Goal: Transaction & Acquisition: Purchase product/service

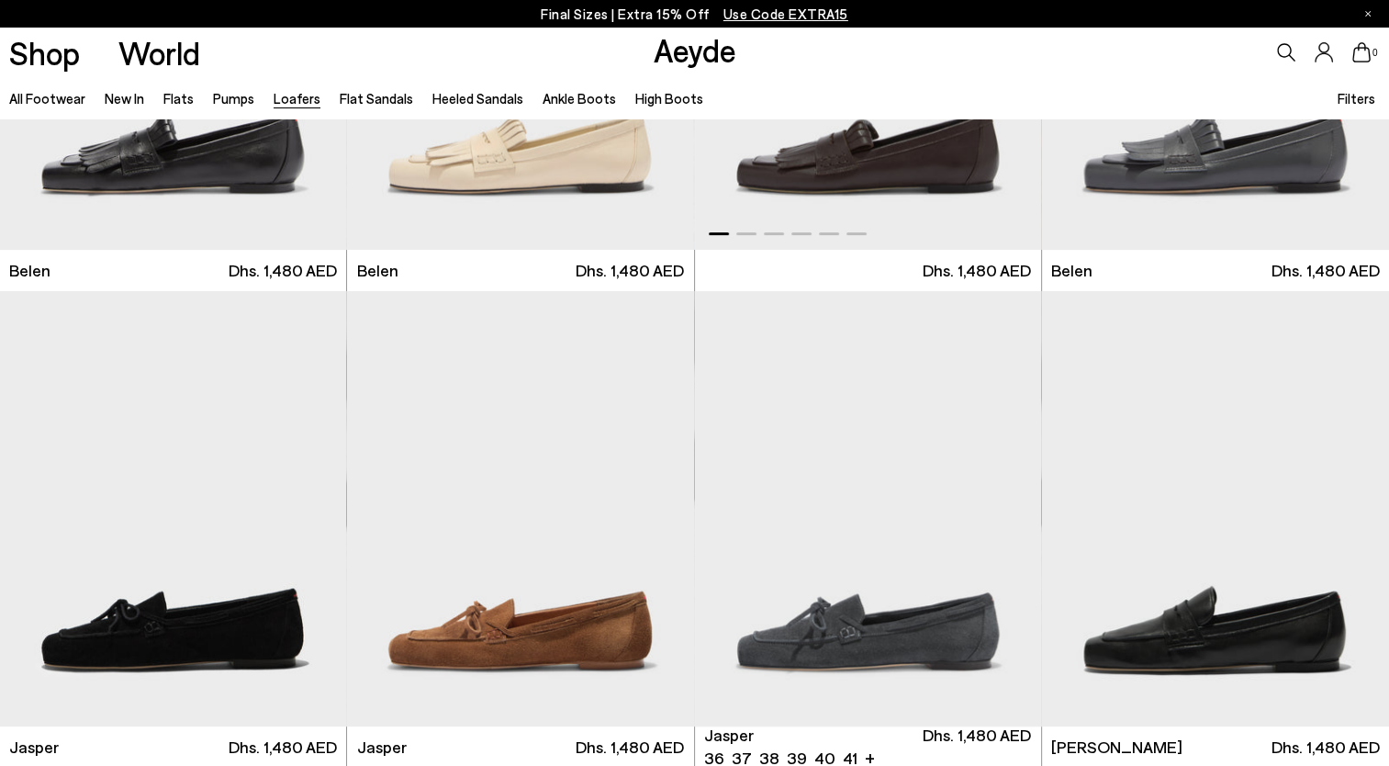
scroll to position [367, 0]
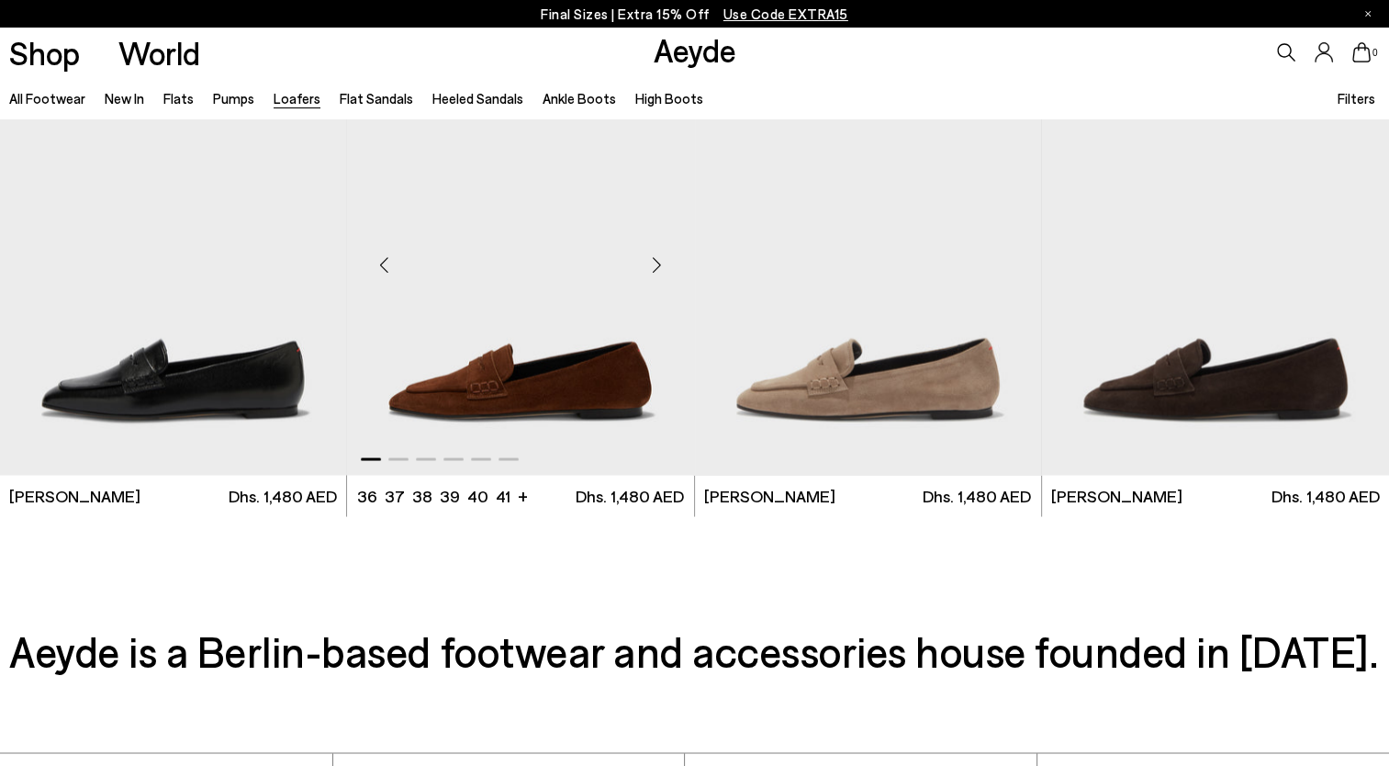
scroll to position [3122, 0]
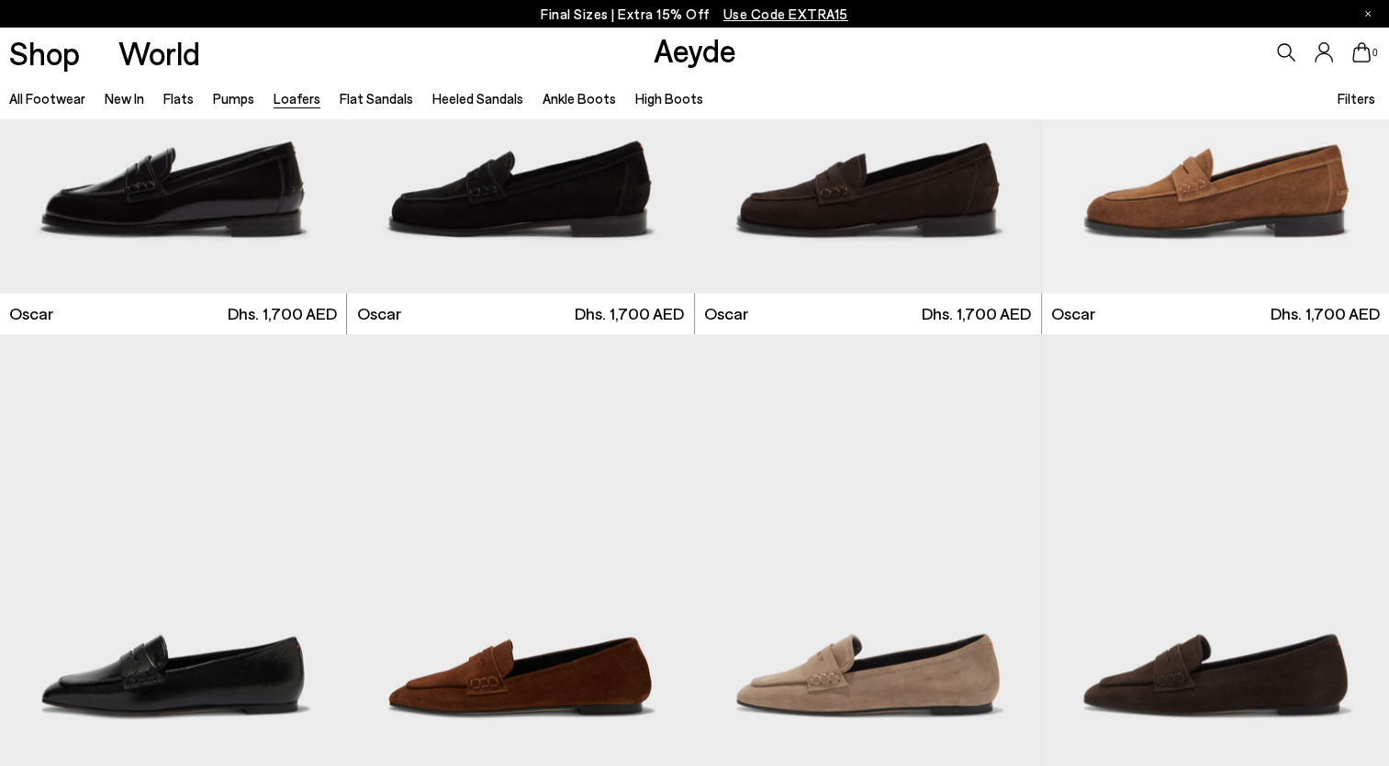
click at [760, 9] on span "Use Code EXTRA15" at bounding box center [785, 14] width 125 height 17
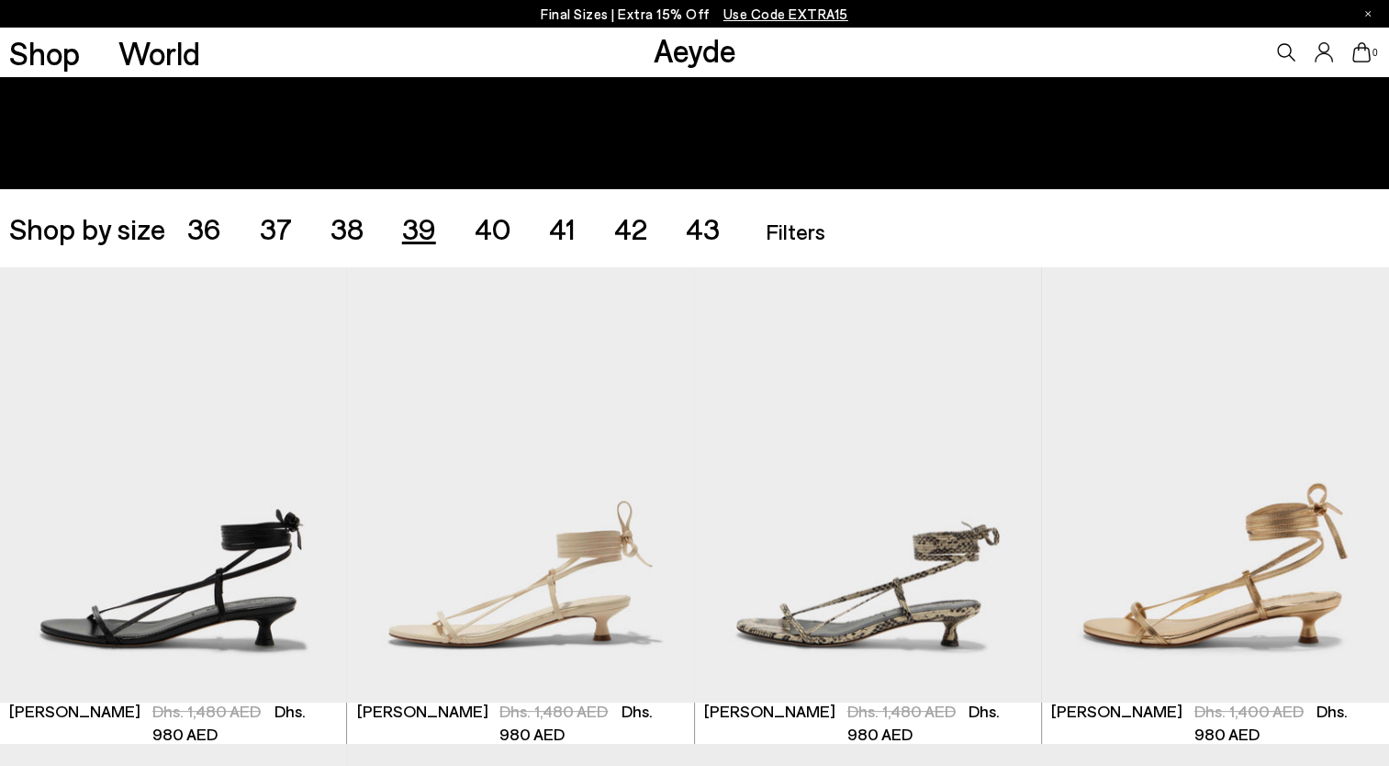
click at [419, 241] on span "39" at bounding box center [419, 227] width 34 height 35
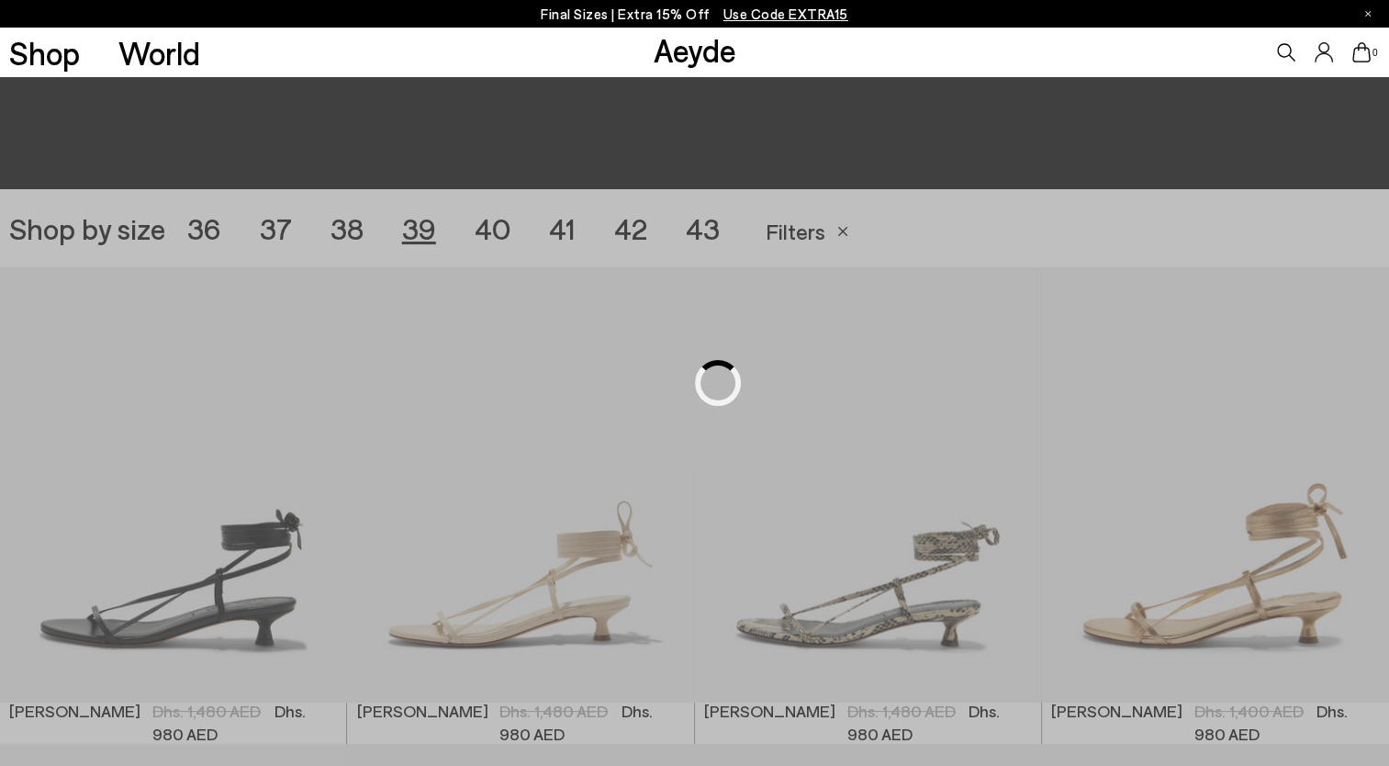
scroll to position [387, 0]
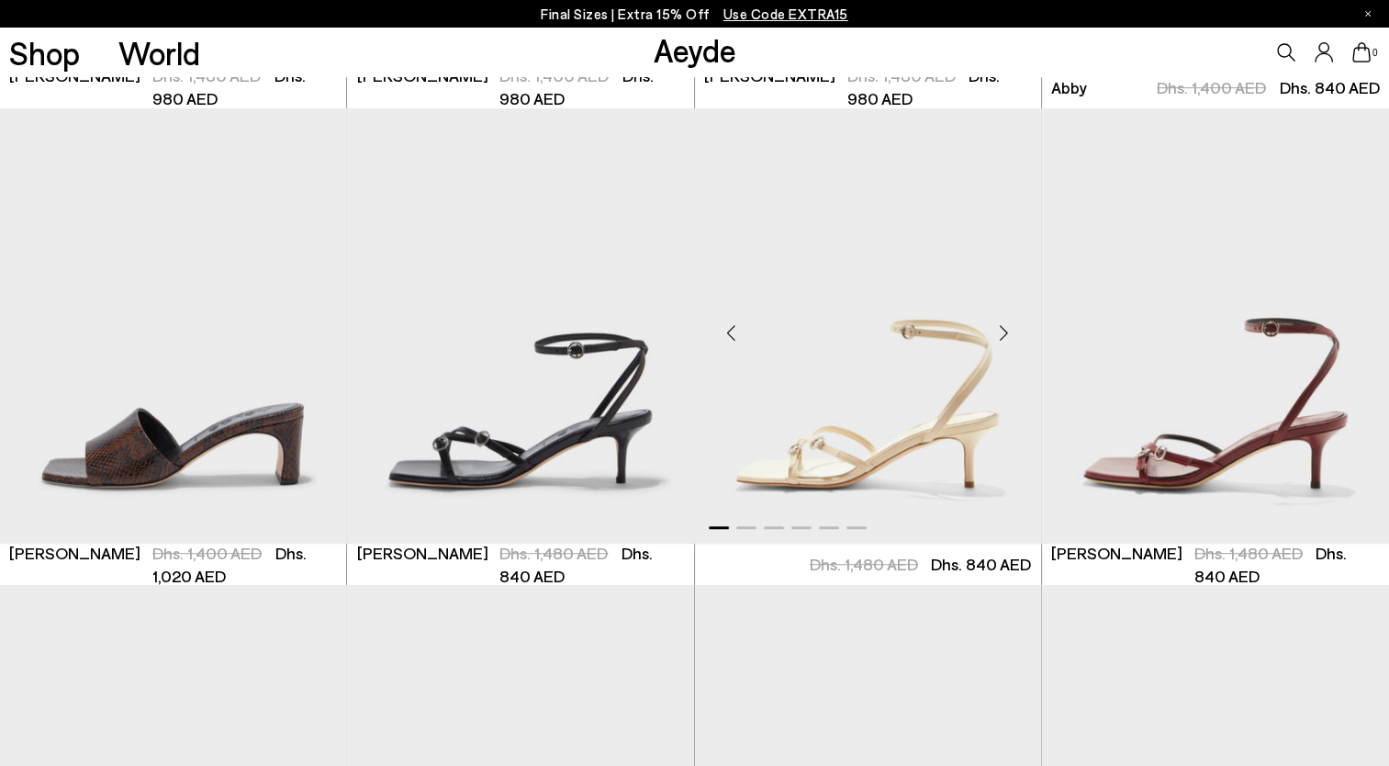
scroll to position [1121, 0]
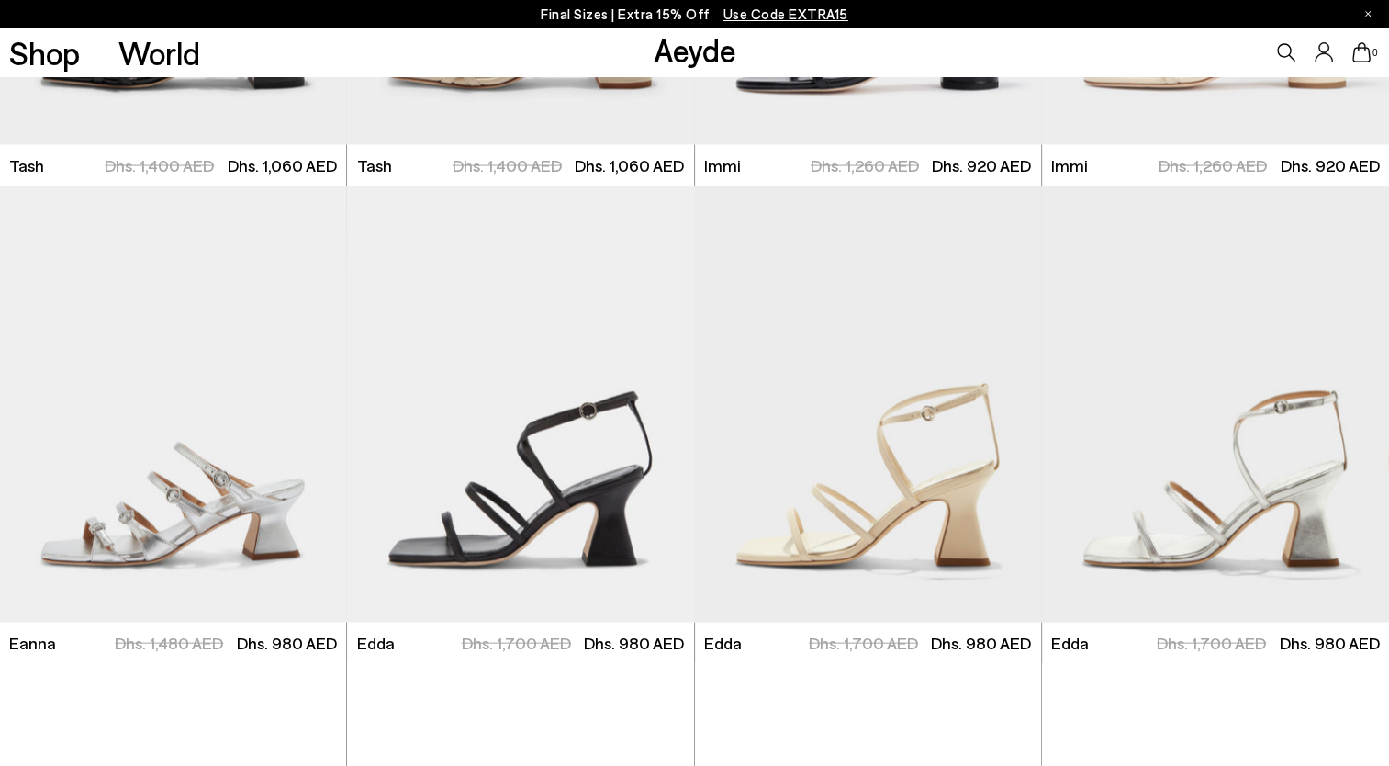
scroll to position [3769, 0]
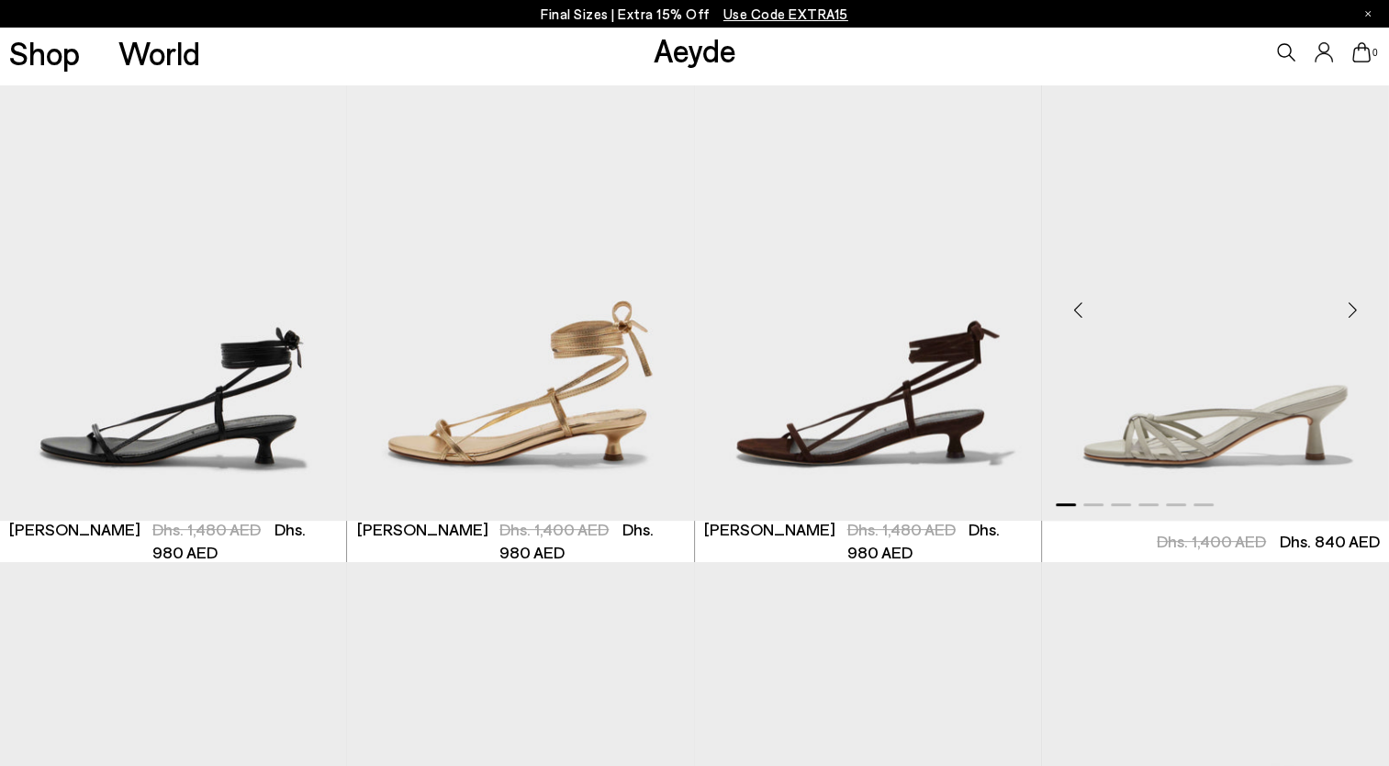
scroll to position [459, 0]
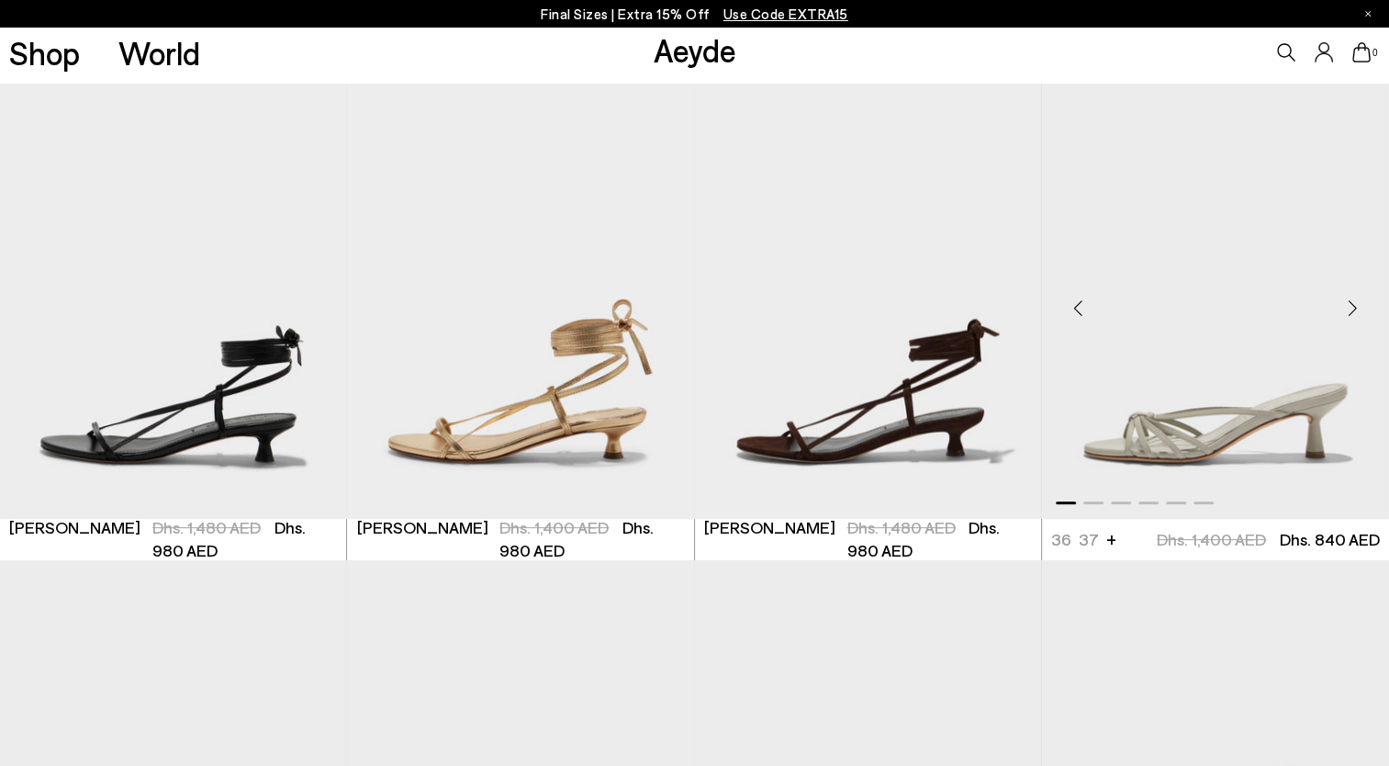
click at [1275, 446] on img "1 / 6" at bounding box center [1215, 300] width 347 height 435
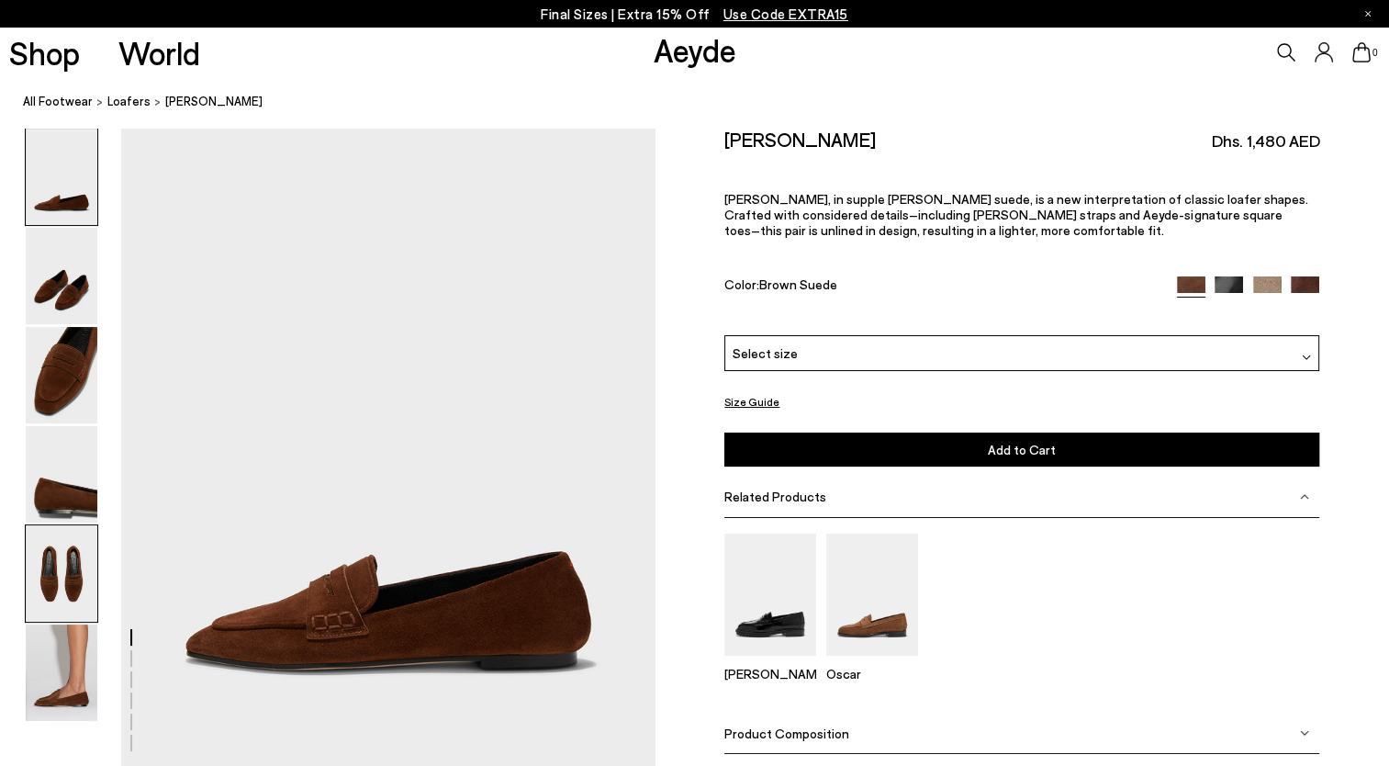
click at [66, 589] on img at bounding box center [62, 573] width 72 height 96
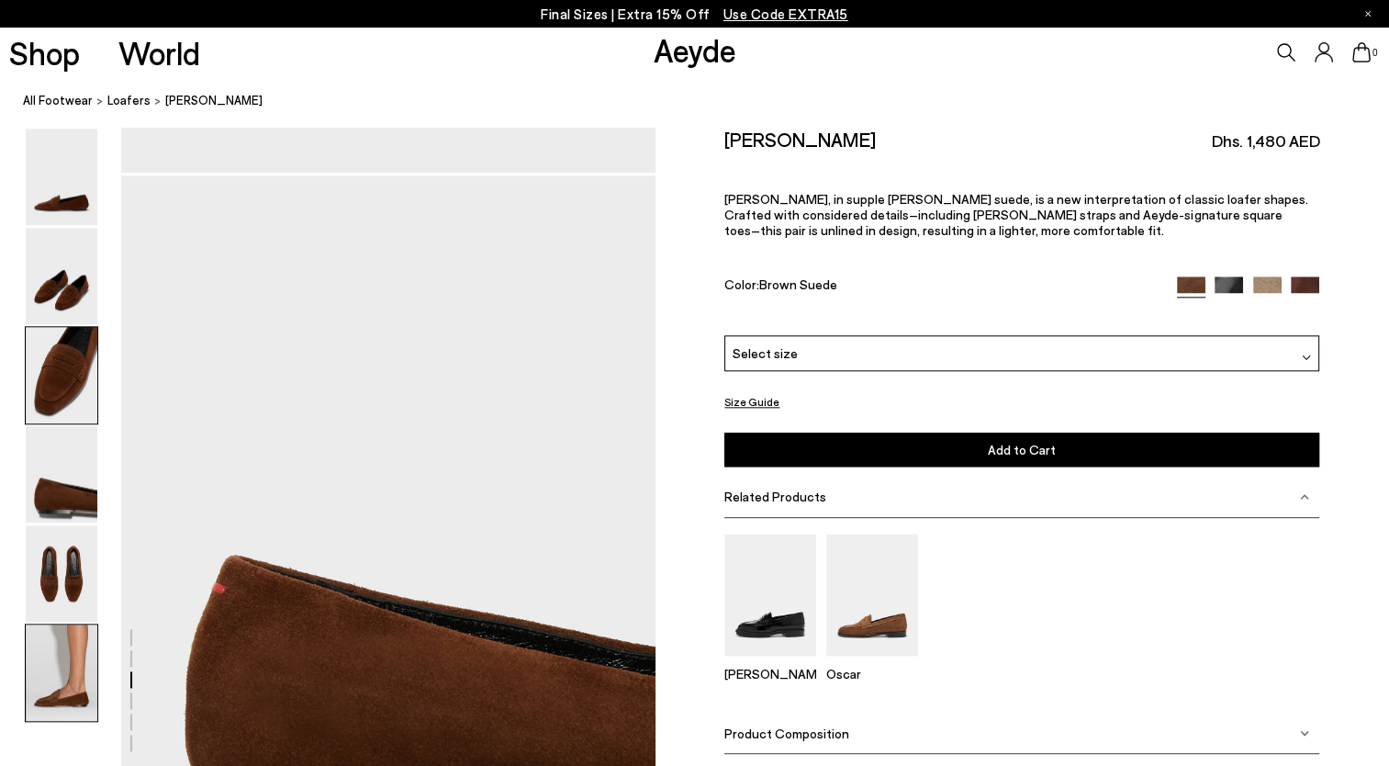
click at [70, 677] on img at bounding box center [62, 672] width 72 height 96
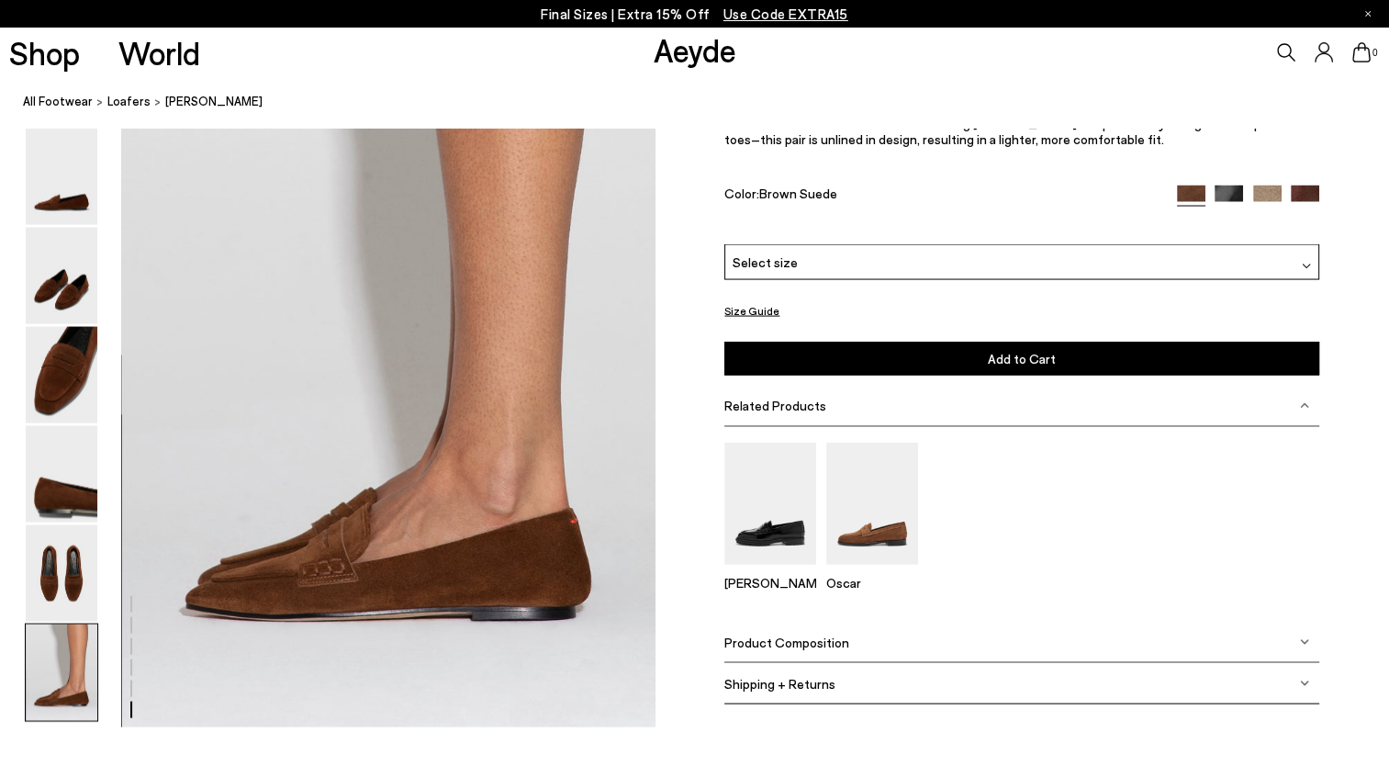
scroll to position [3627, 0]
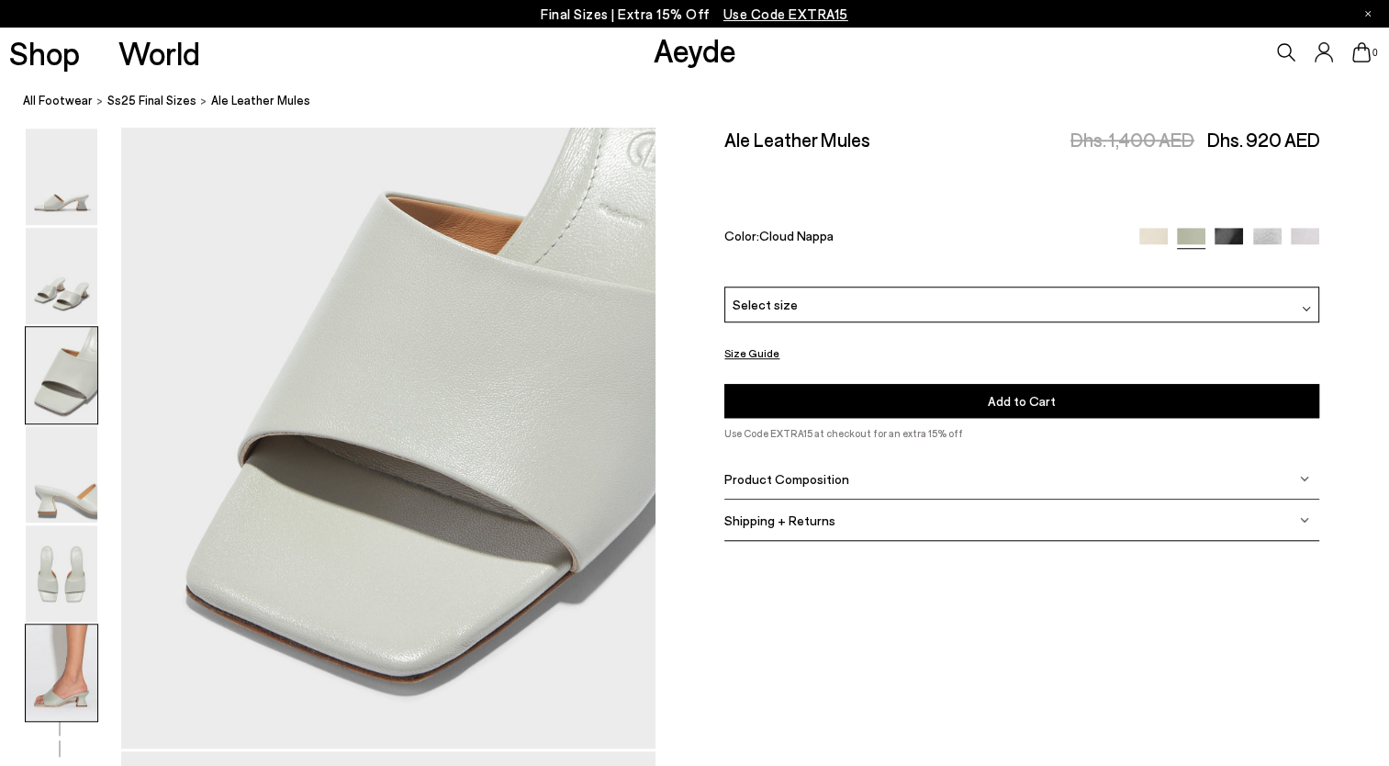
click at [67, 683] on img at bounding box center [62, 672] width 72 height 96
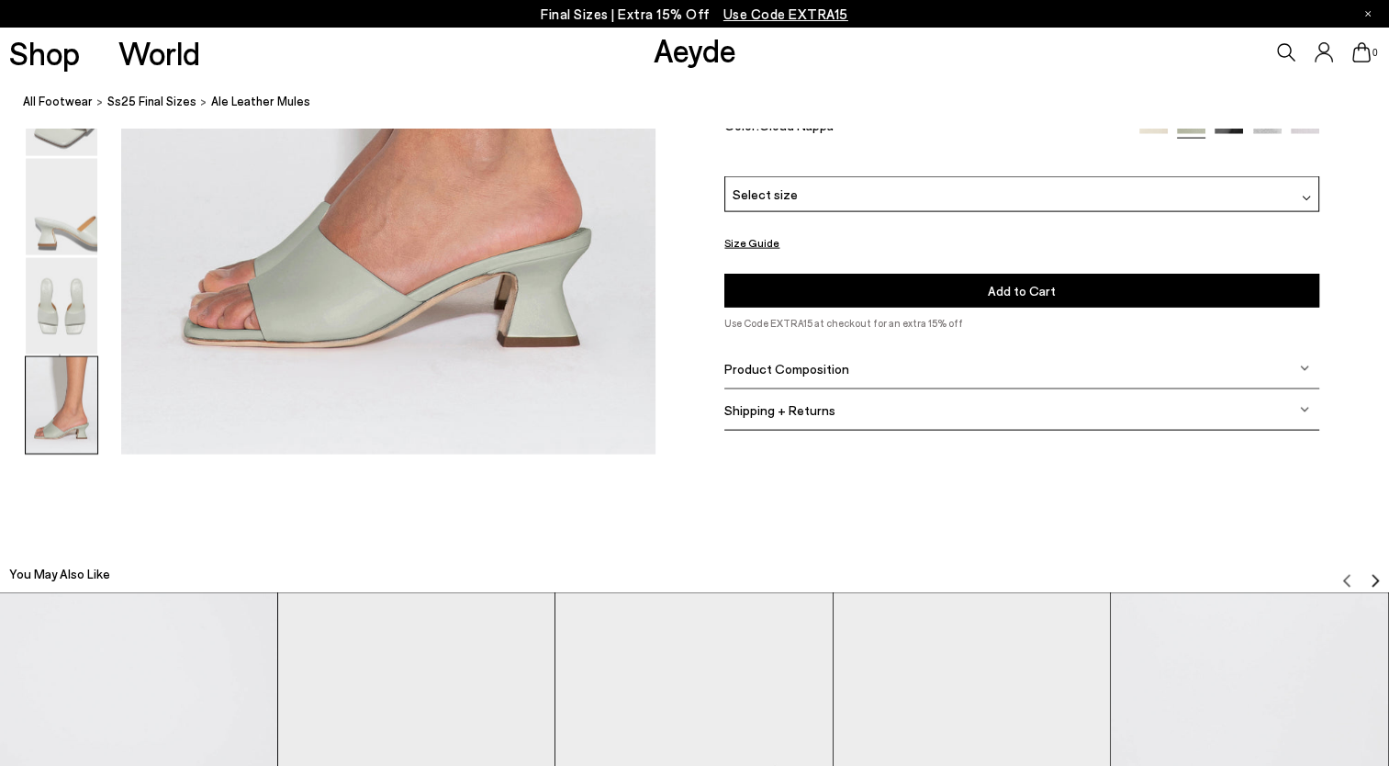
scroll to position [3793, 0]
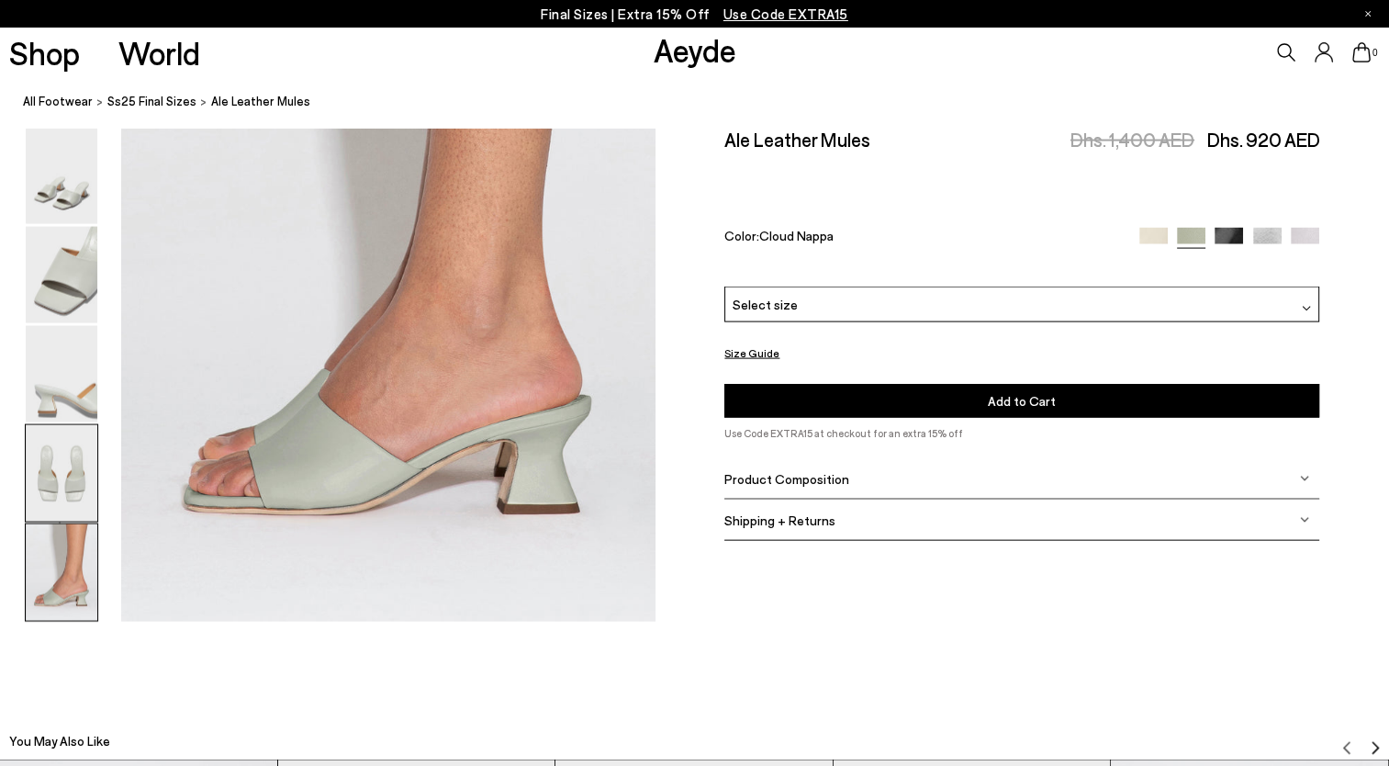
click at [59, 453] on img at bounding box center [62, 473] width 72 height 96
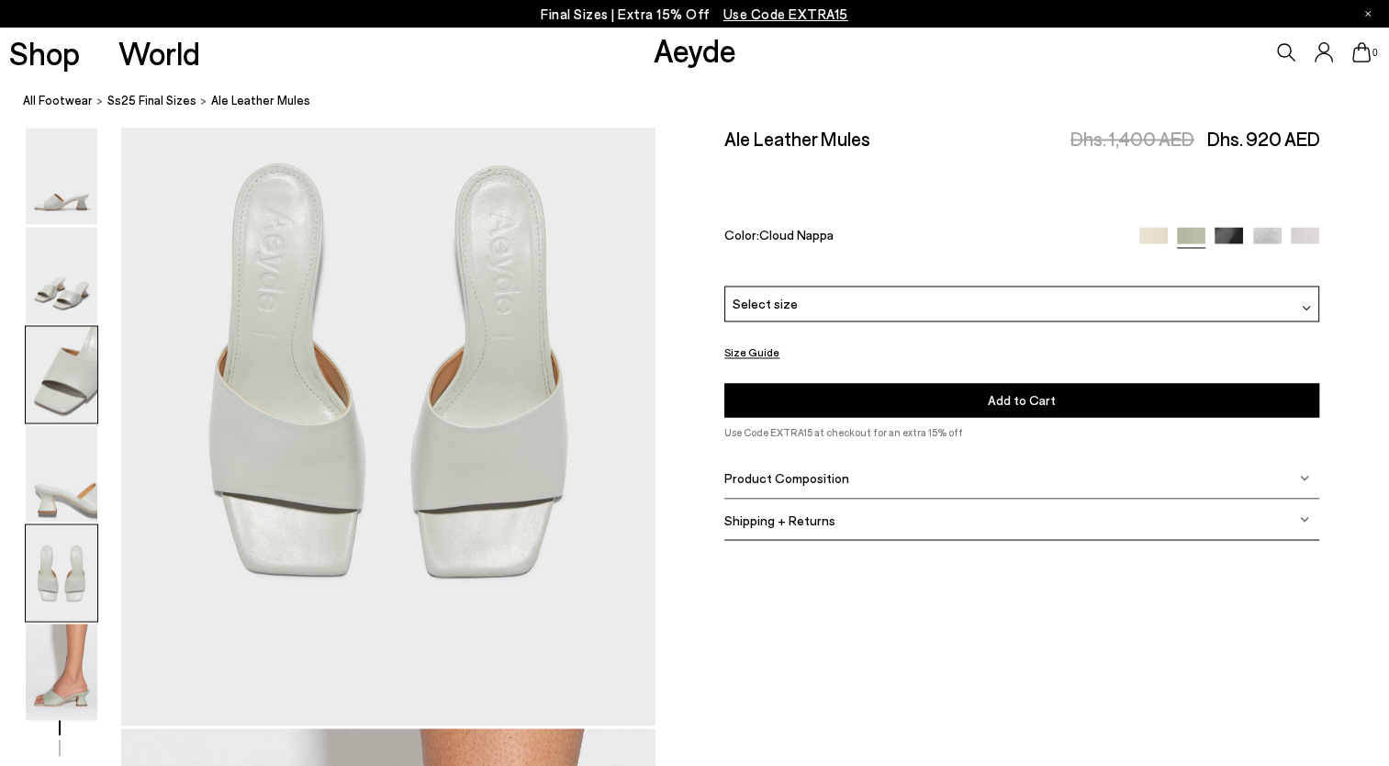
scroll to position [2861, 0]
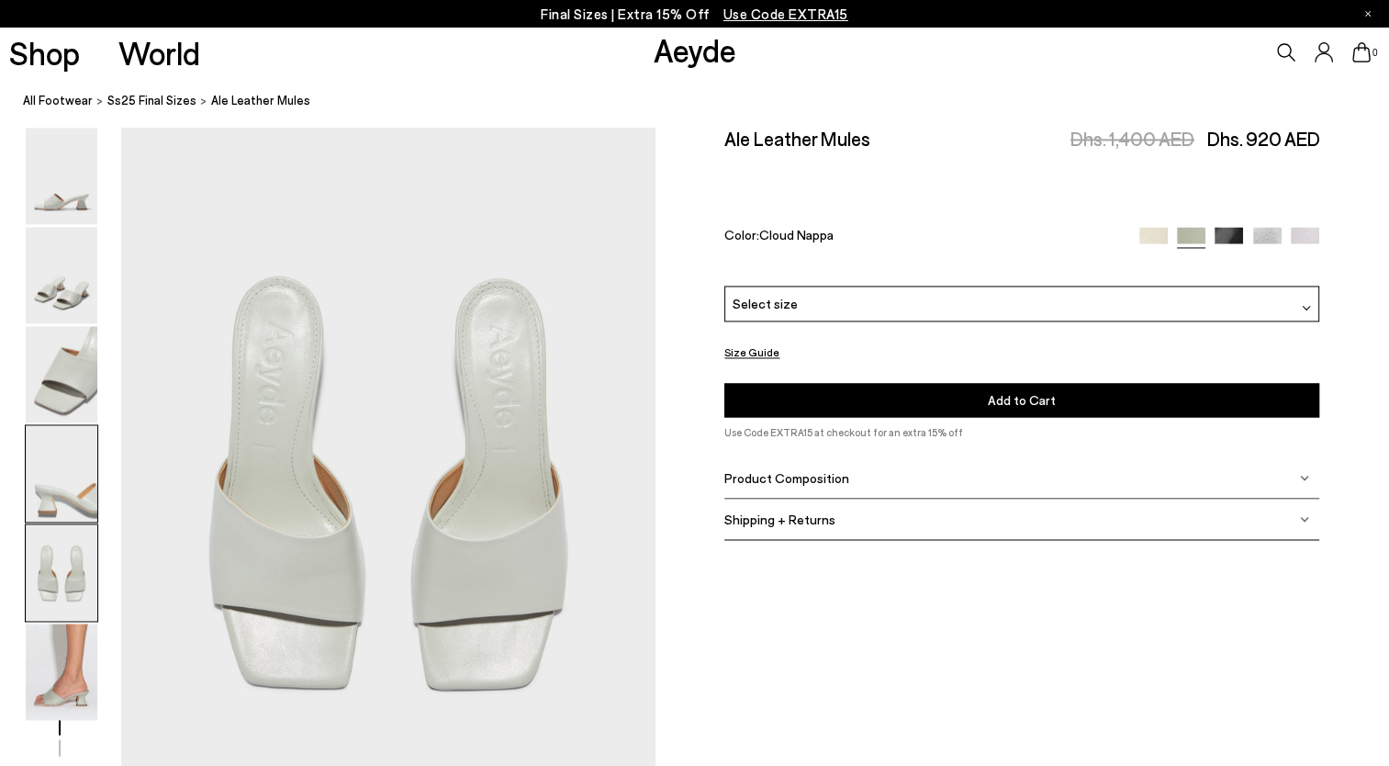
click at [69, 483] on img at bounding box center [62, 474] width 72 height 96
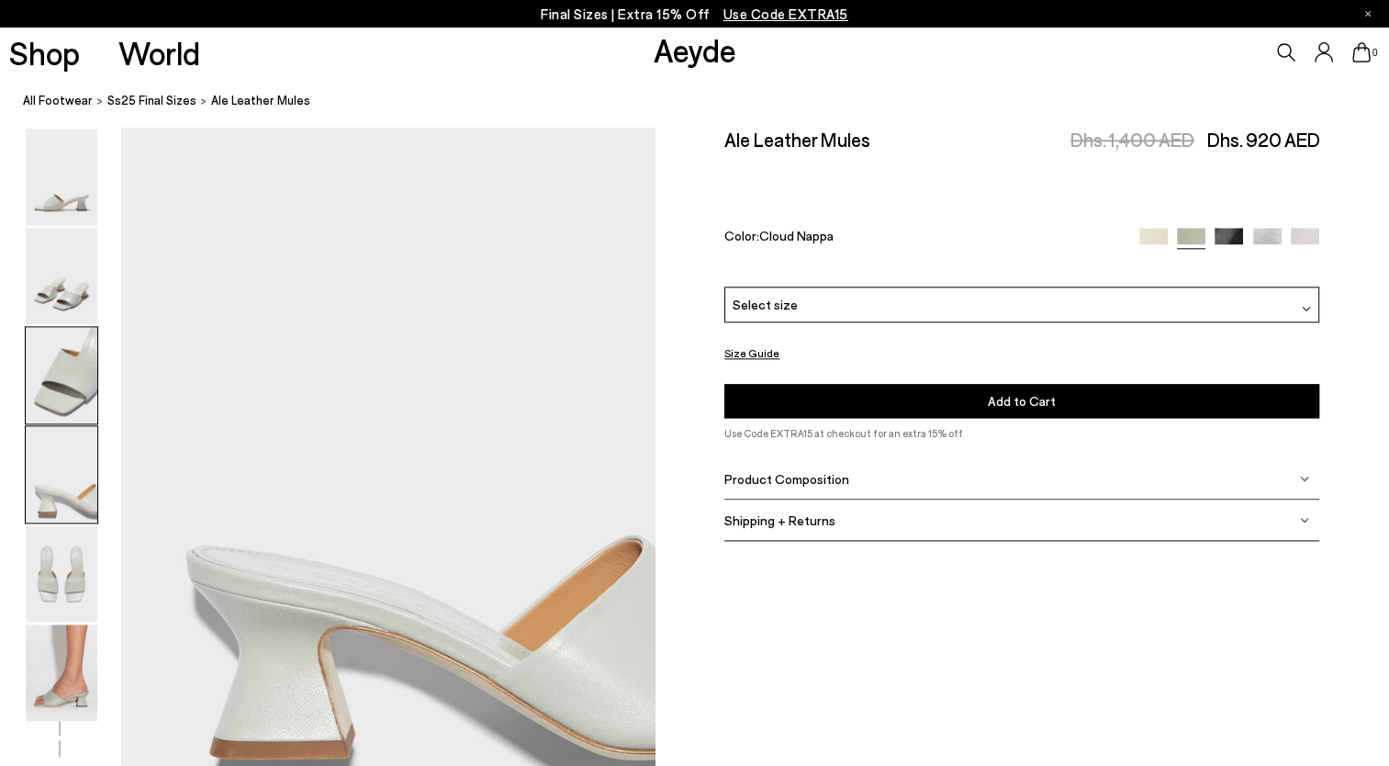
scroll to position [2146, 0]
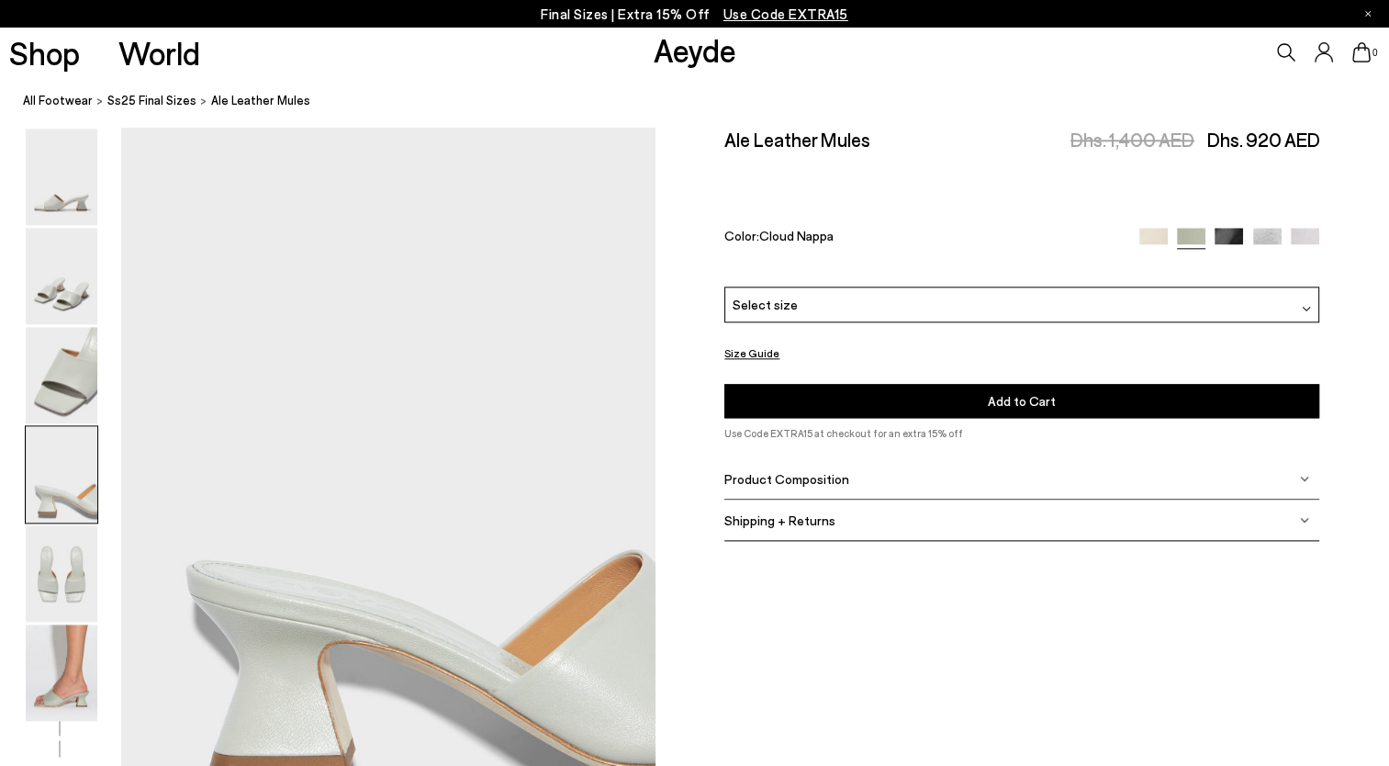
click at [791, 477] on span "Product Composition" at bounding box center [786, 479] width 125 height 16
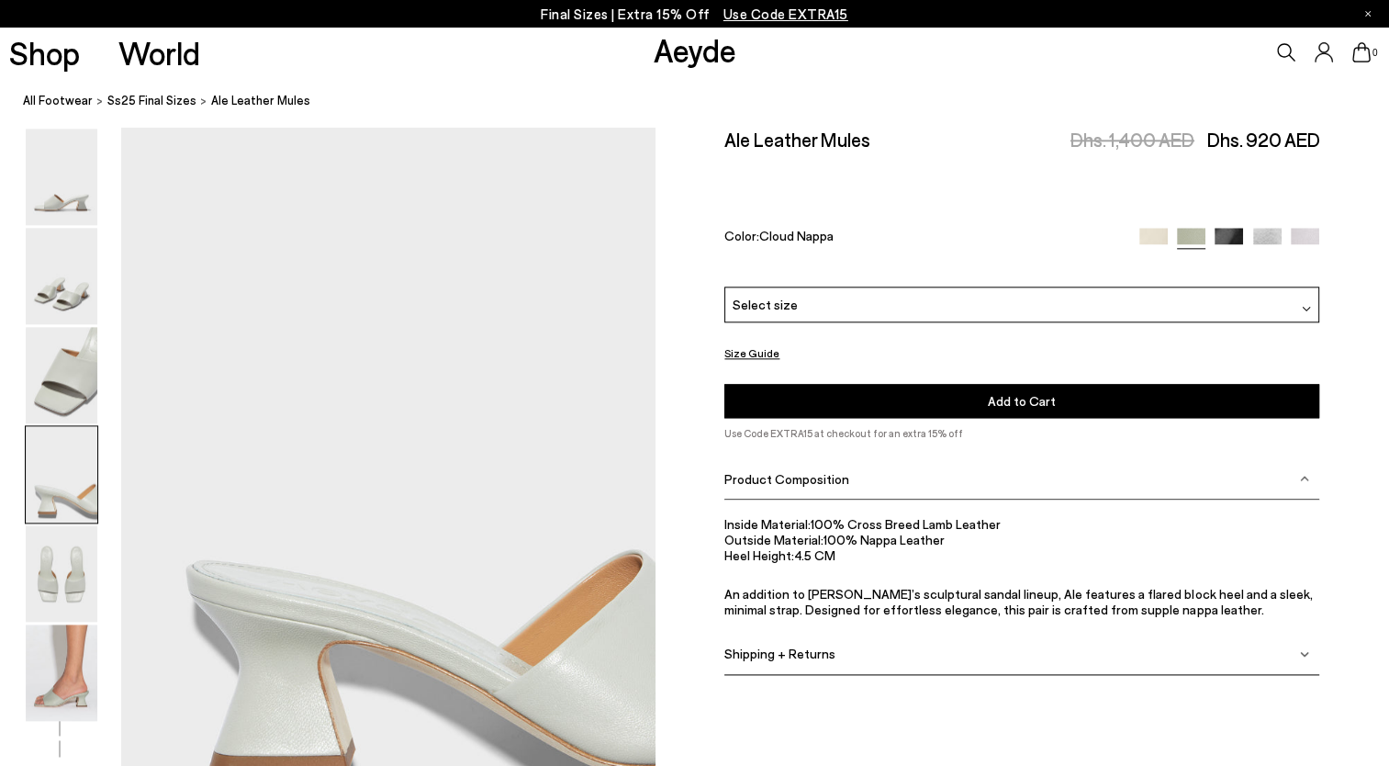
click at [815, 652] on span "Shipping + Returns" at bounding box center [779, 653] width 111 height 16
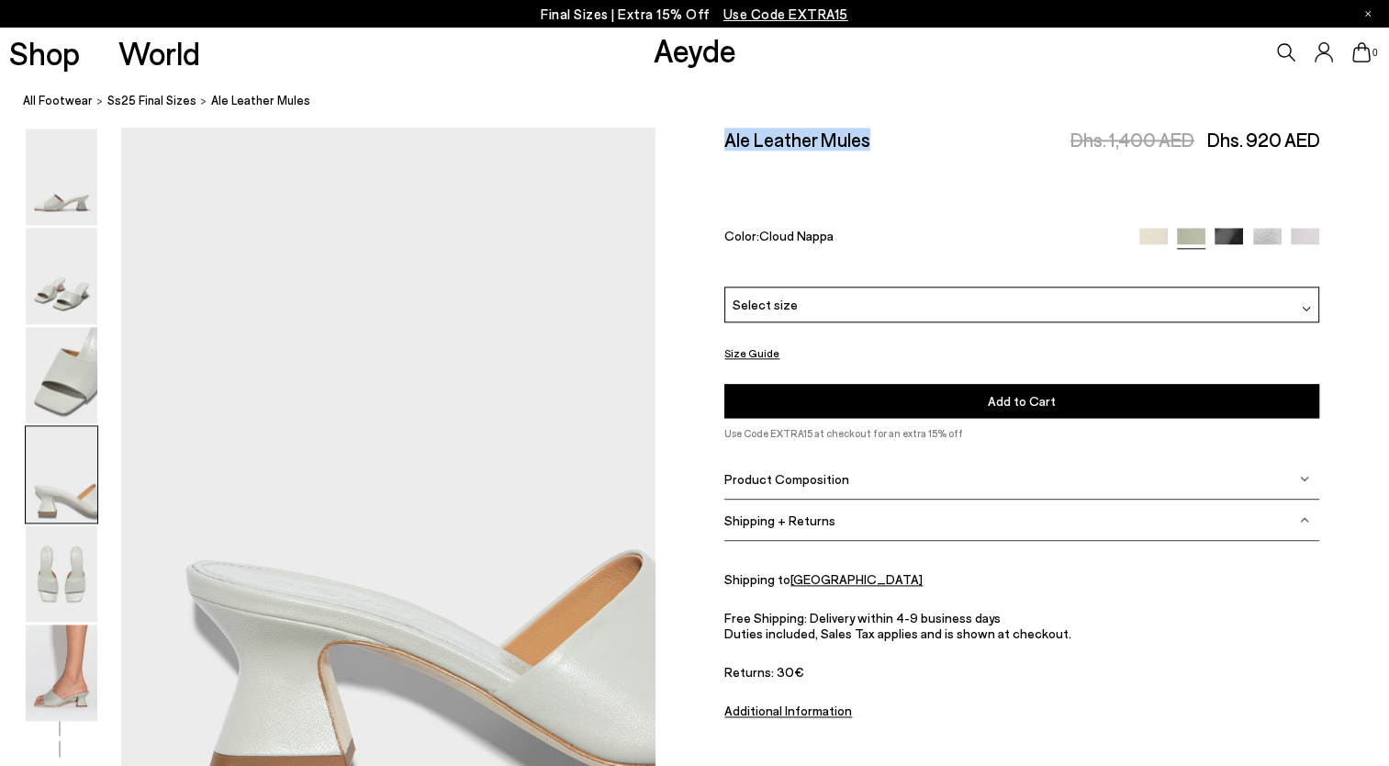
drag, startPoint x: 893, startPoint y: 139, endPoint x: 723, endPoint y: 144, distance: 169.9
click at [723, 144] on div "Size Guide Shoes Belt Our shoes come in European sizing. The easiest way to mea…" at bounding box center [1023, 442] width 734 height 629
drag, startPoint x: 723, startPoint y: 144, endPoint x: 742, endPoint y: 142, distance: 18.5
copy h2 "Ale Leather Mules"
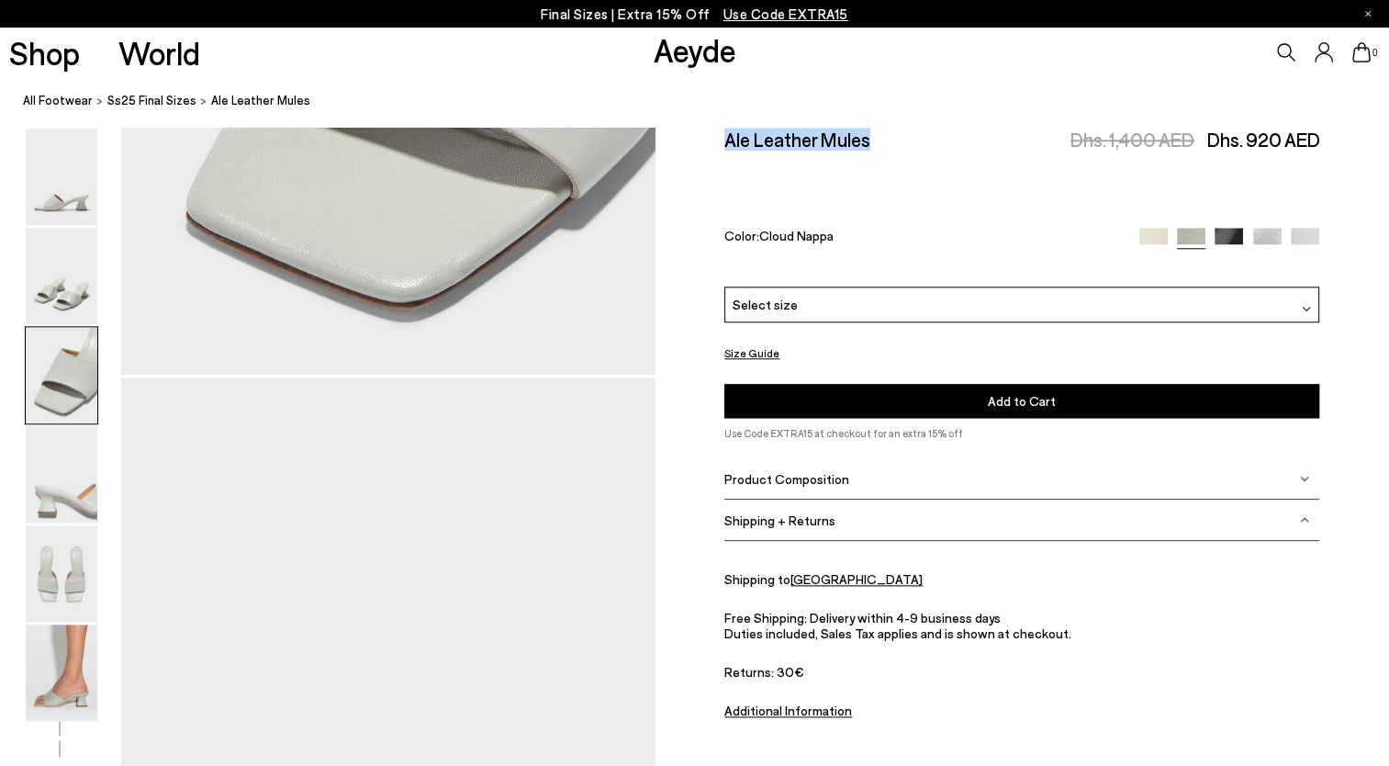
scroll to position [1687, 0]
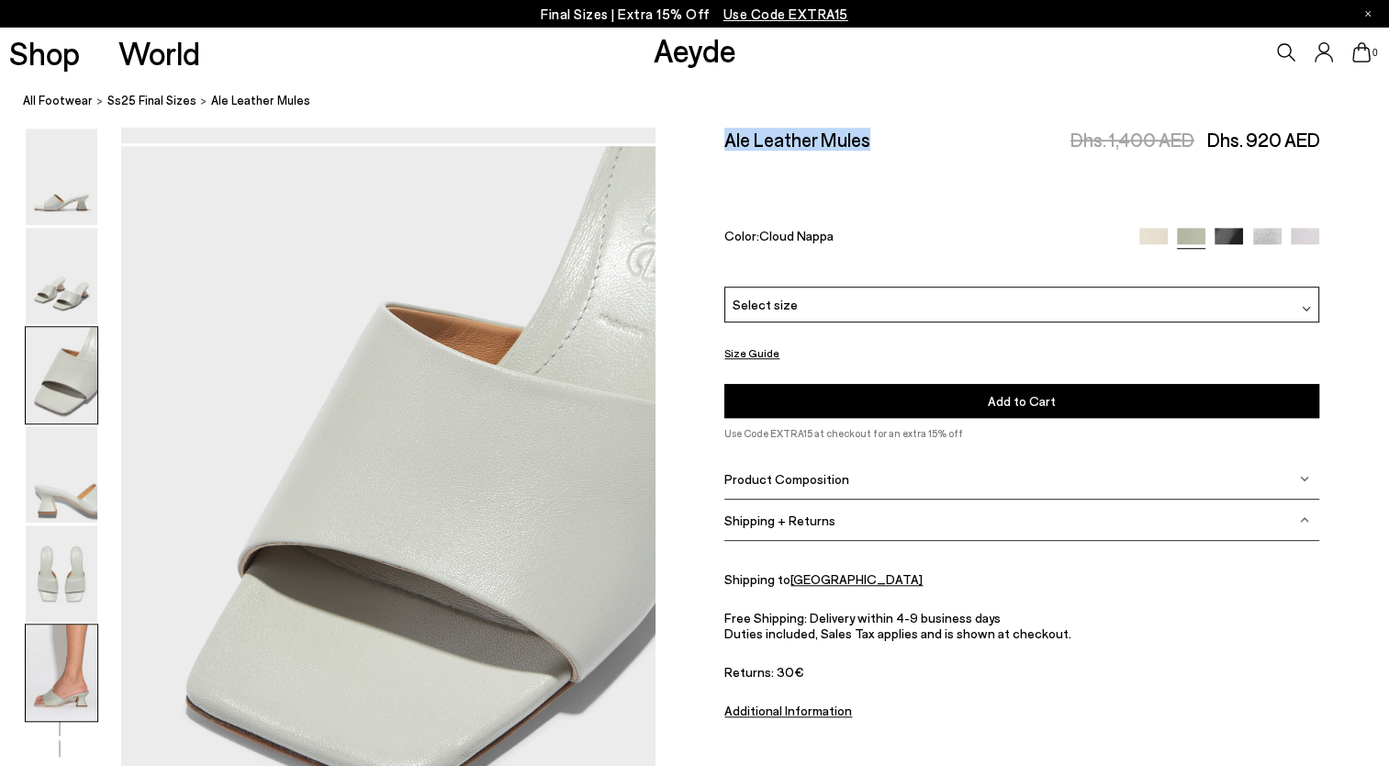
click at [67, 701] on img at bounding box center [62, 672] width 72 height 96
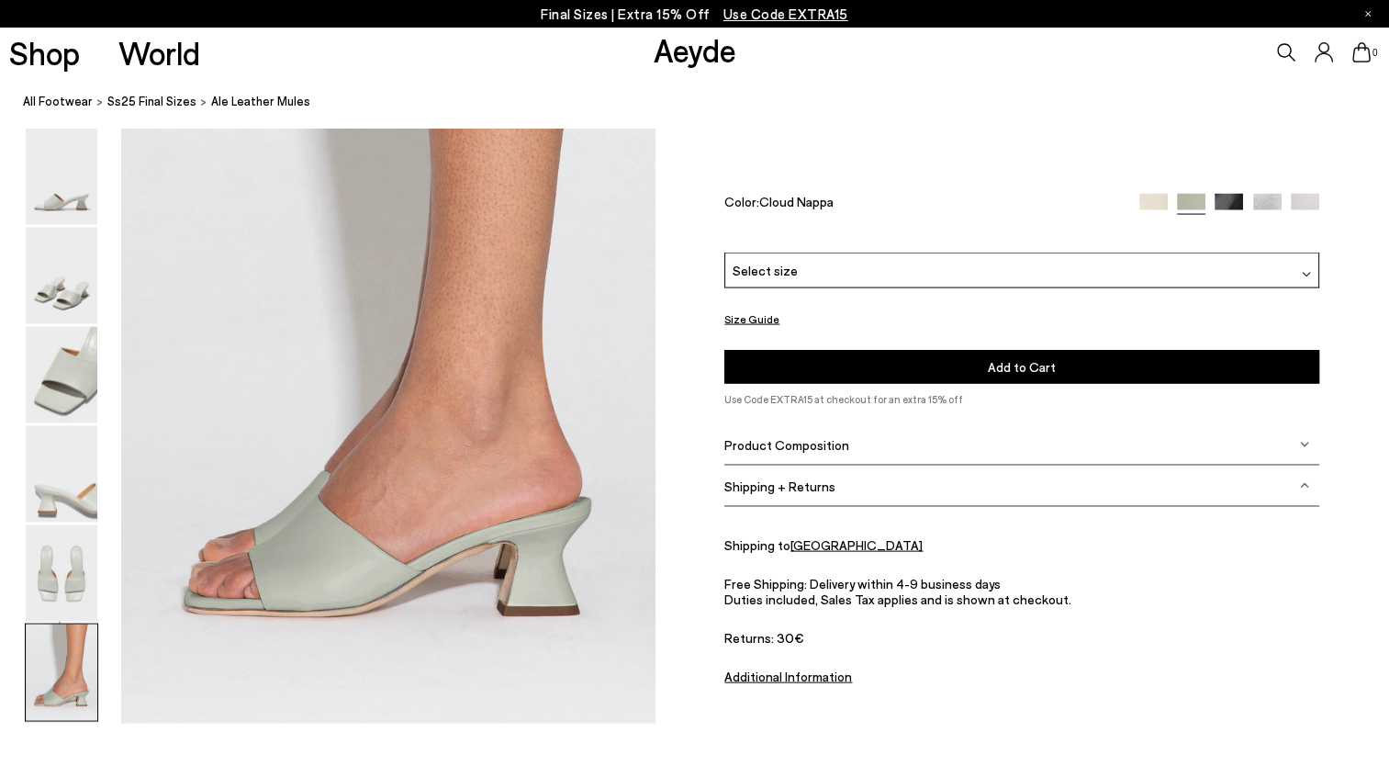
scroll to position [3701, 0]
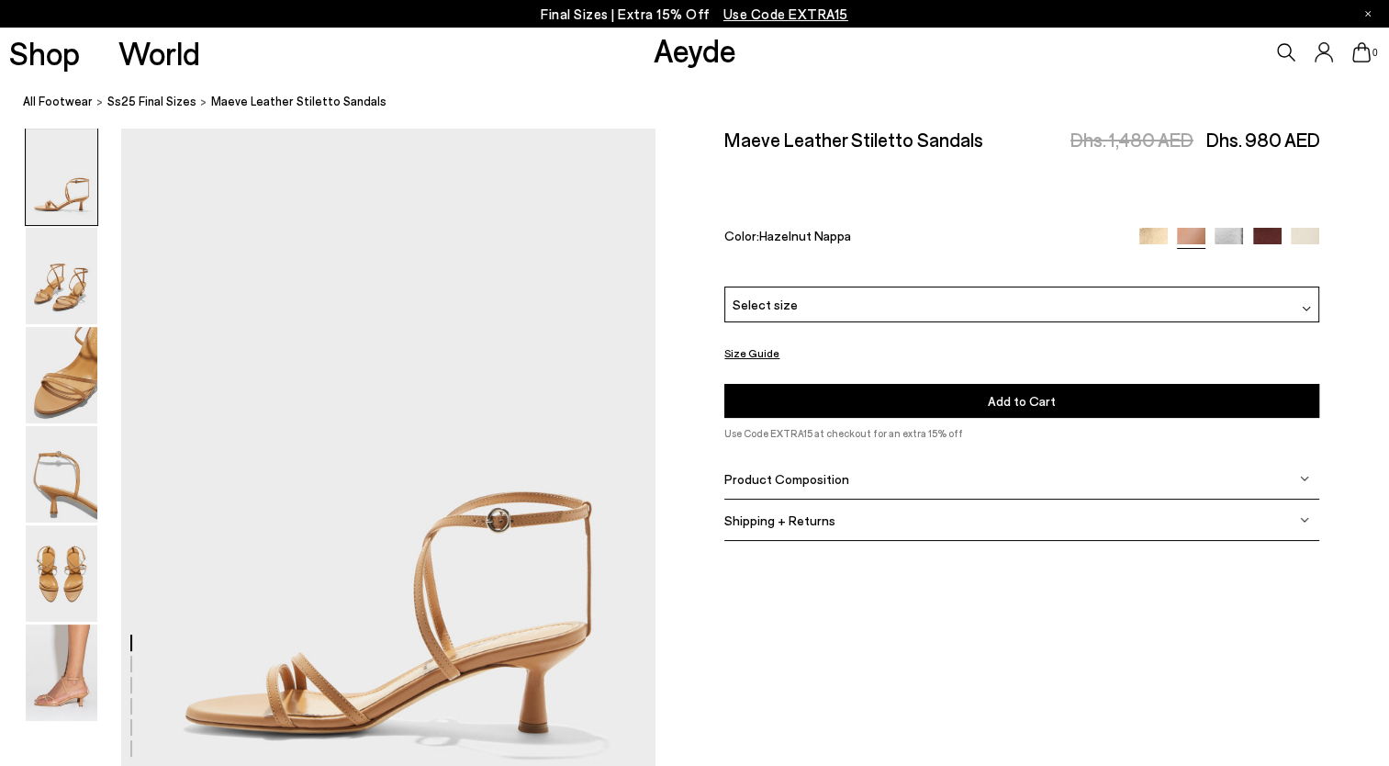
click at [867, 288] on div "Select size" at bounding box center [1021, 304] width 595 height 36
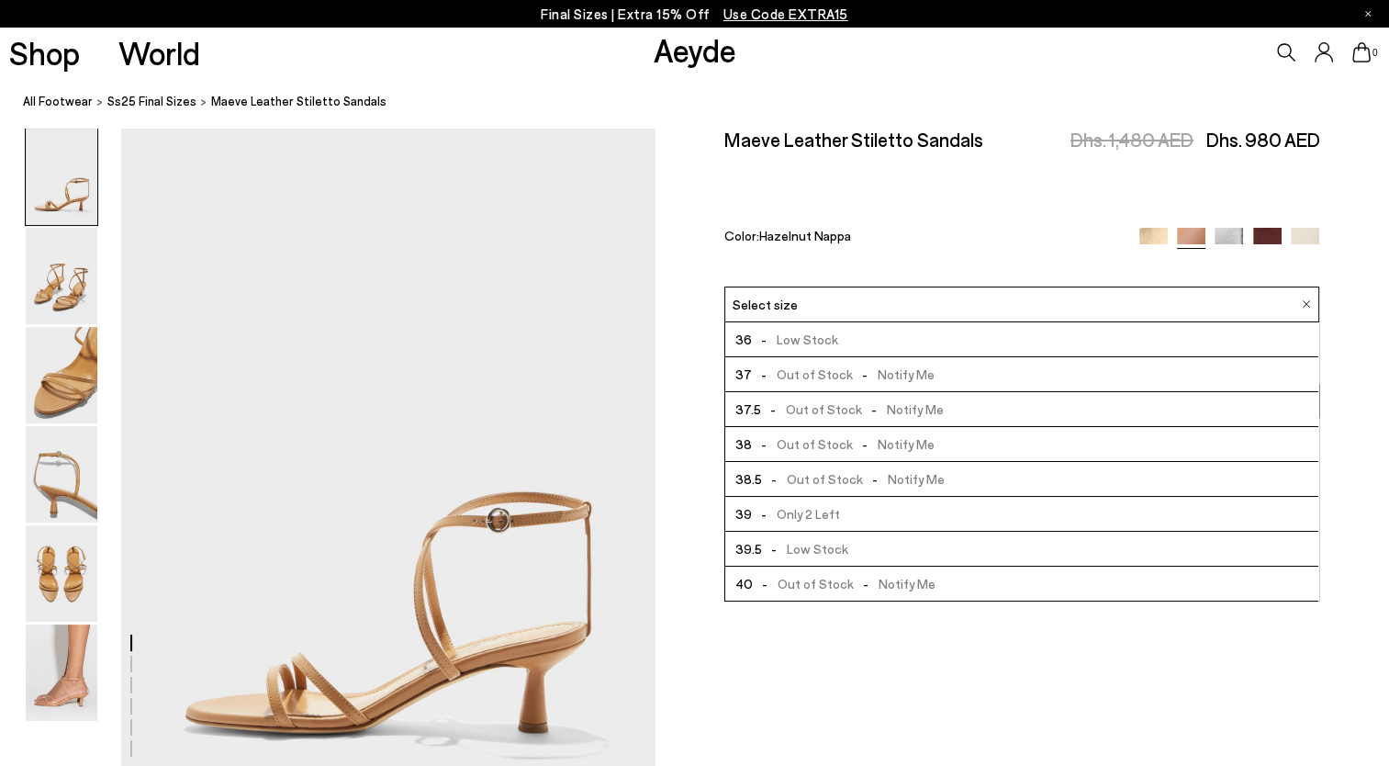
drag, startPoint x: 867, startPoint y: 511, endPoint x: 848, endPoint y: 508, distance: 18.7
click at [866, 511] on li "39 - Only 2 Left" at bounding box center [1021, 514] width 593 height 35
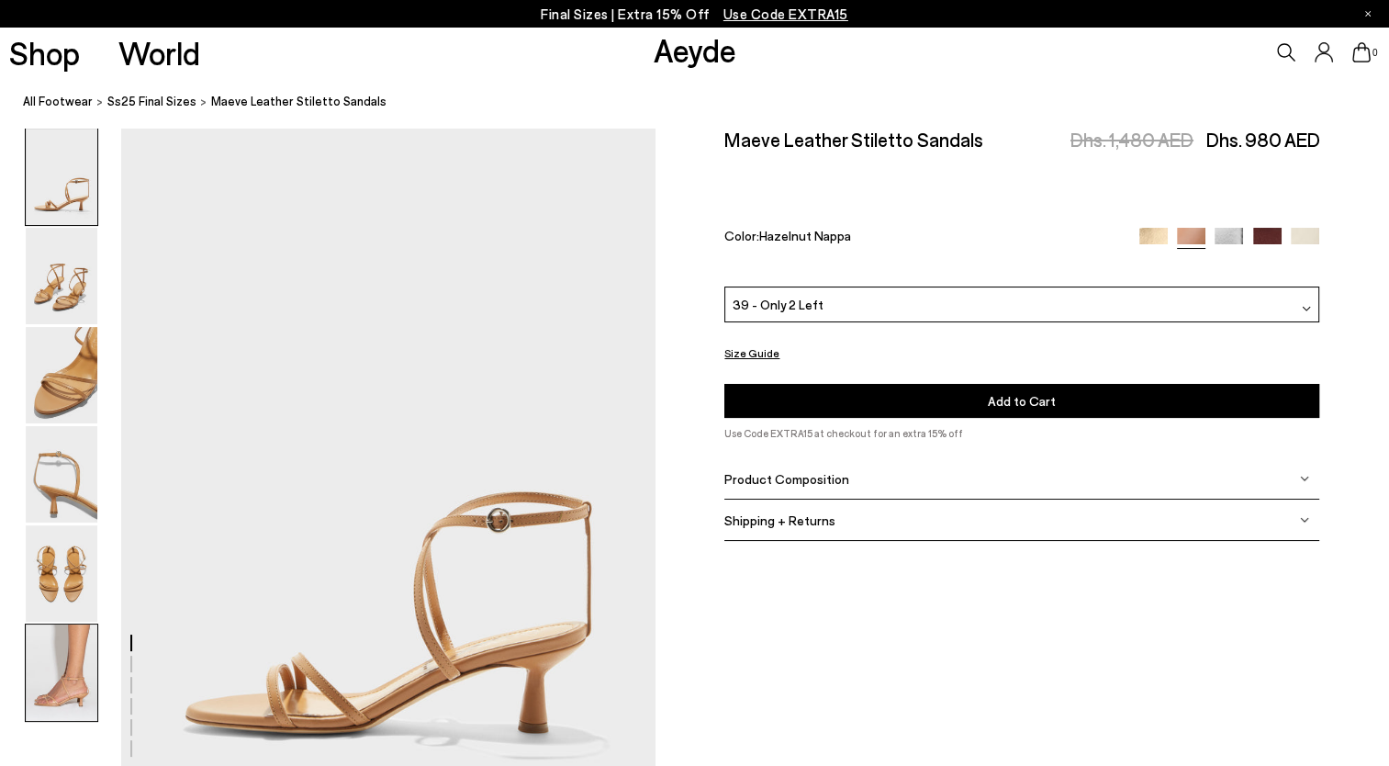
click at [63, 659] on img at bounding box center [62, 672] width 72 height 96
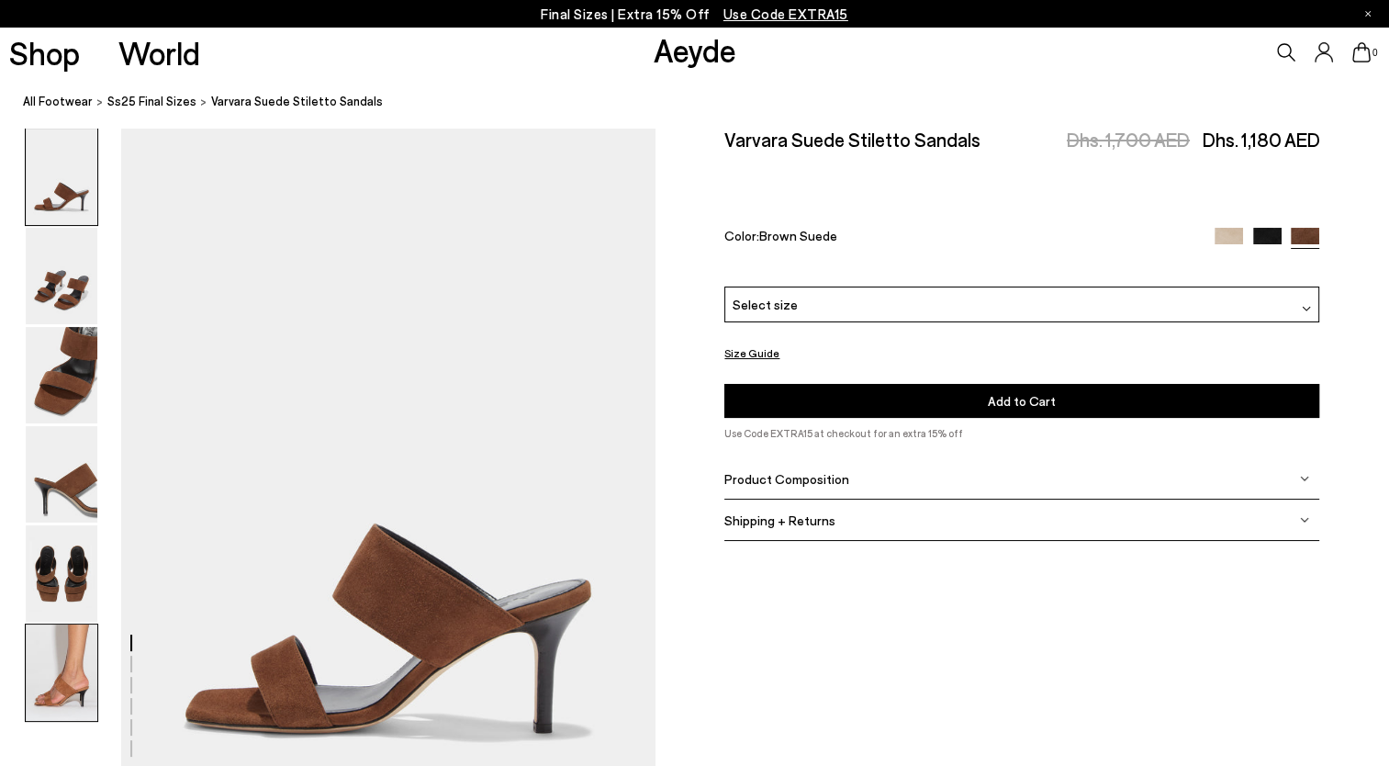
click at [50, 695] on img at bounding box center [62, 672] width 72 height 96
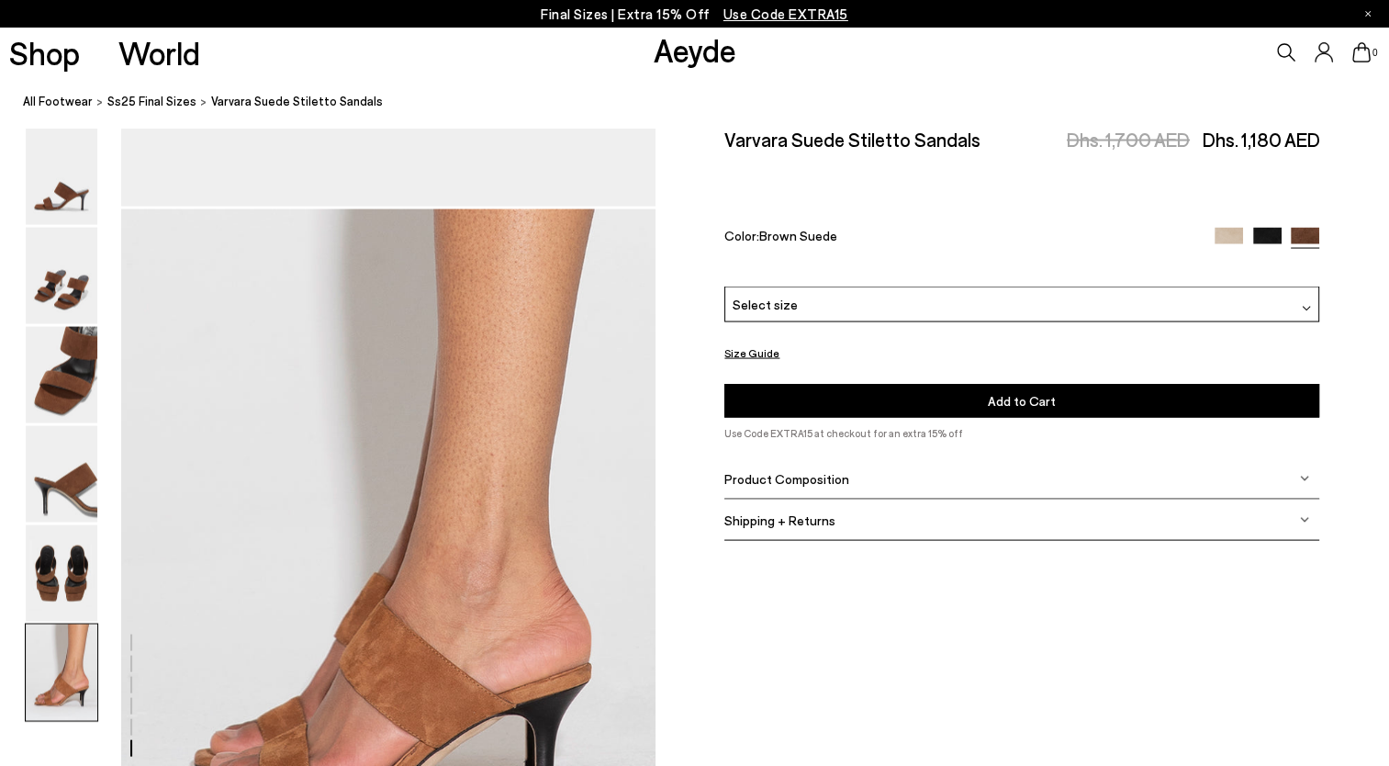
scroll to position [3701, 0]
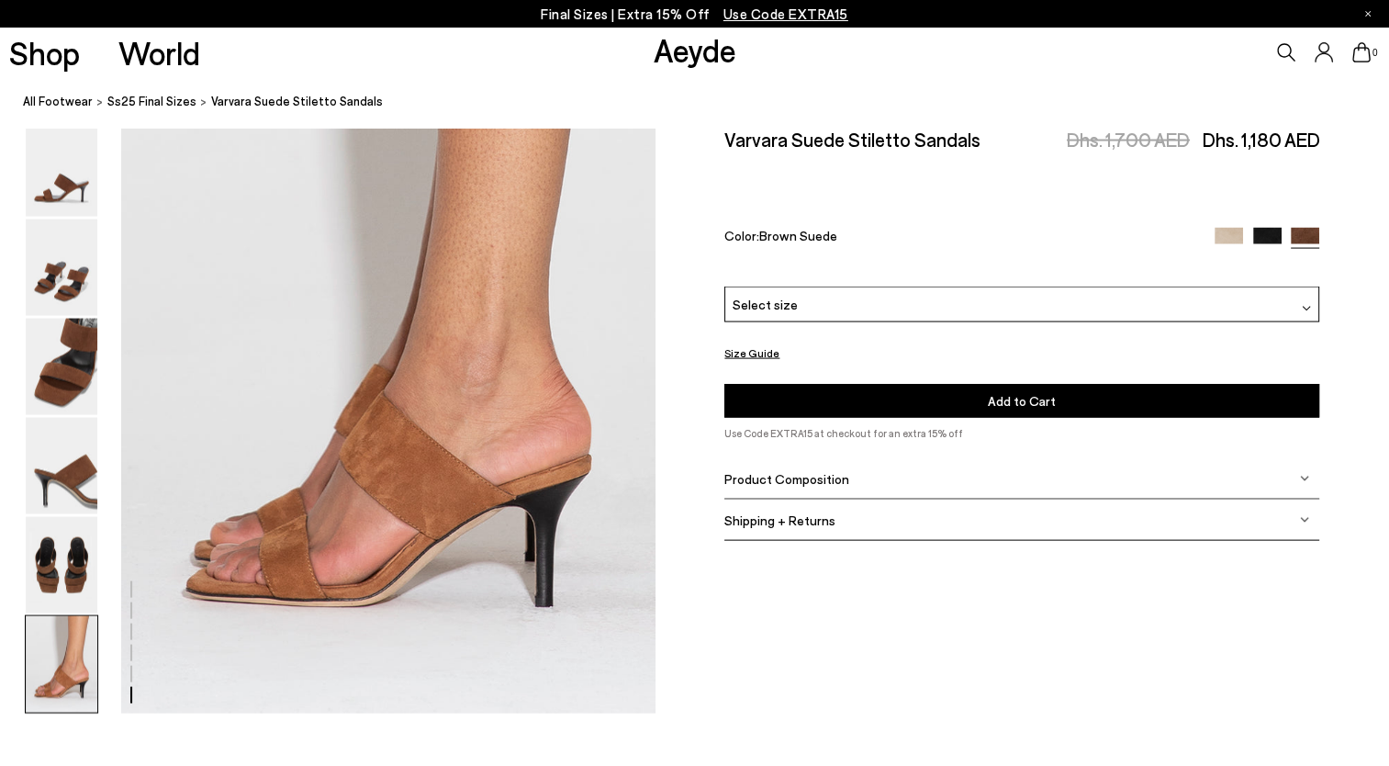
click at [858, 477] on div "Product Composition" at bounding box center [1021, 478] width 595 height 41
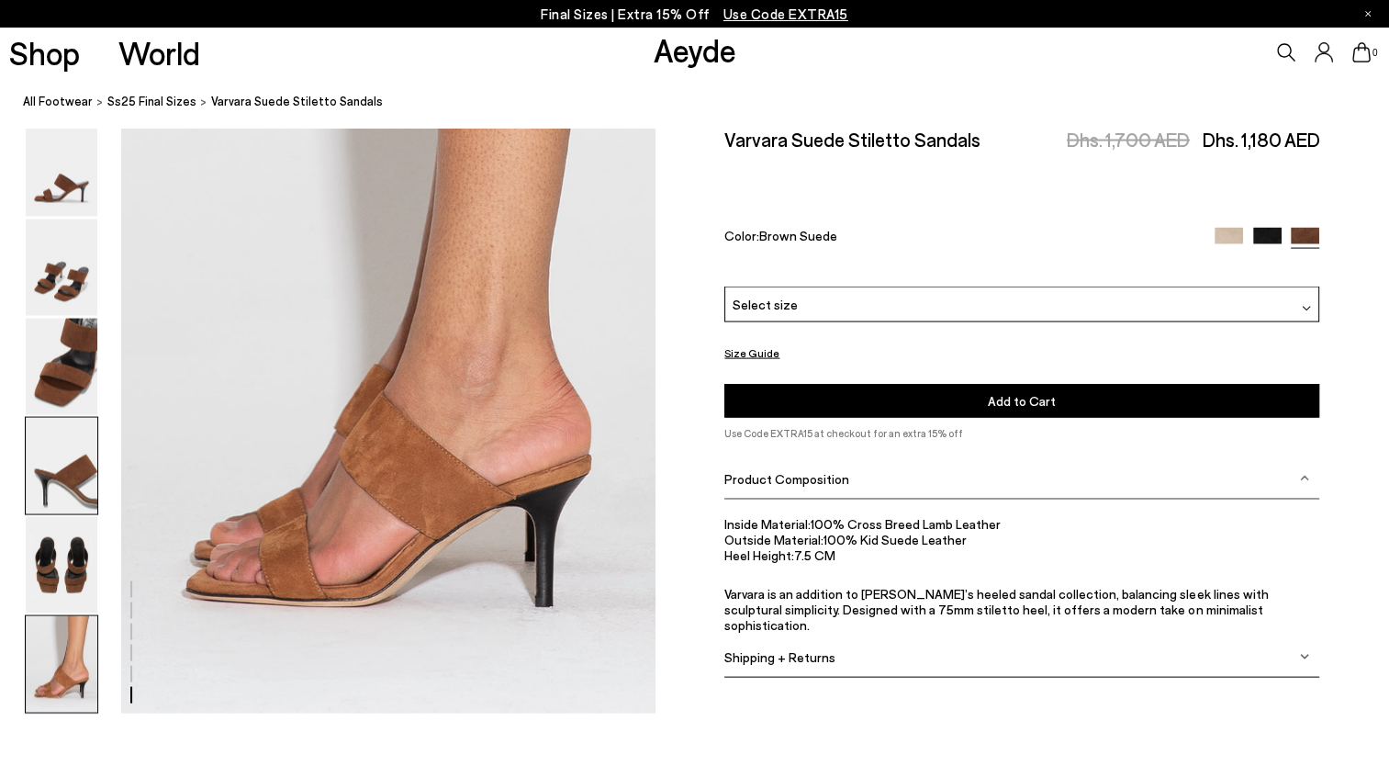
click at [60, 476] on img at bounding box center [62, 466] width 72 height 96
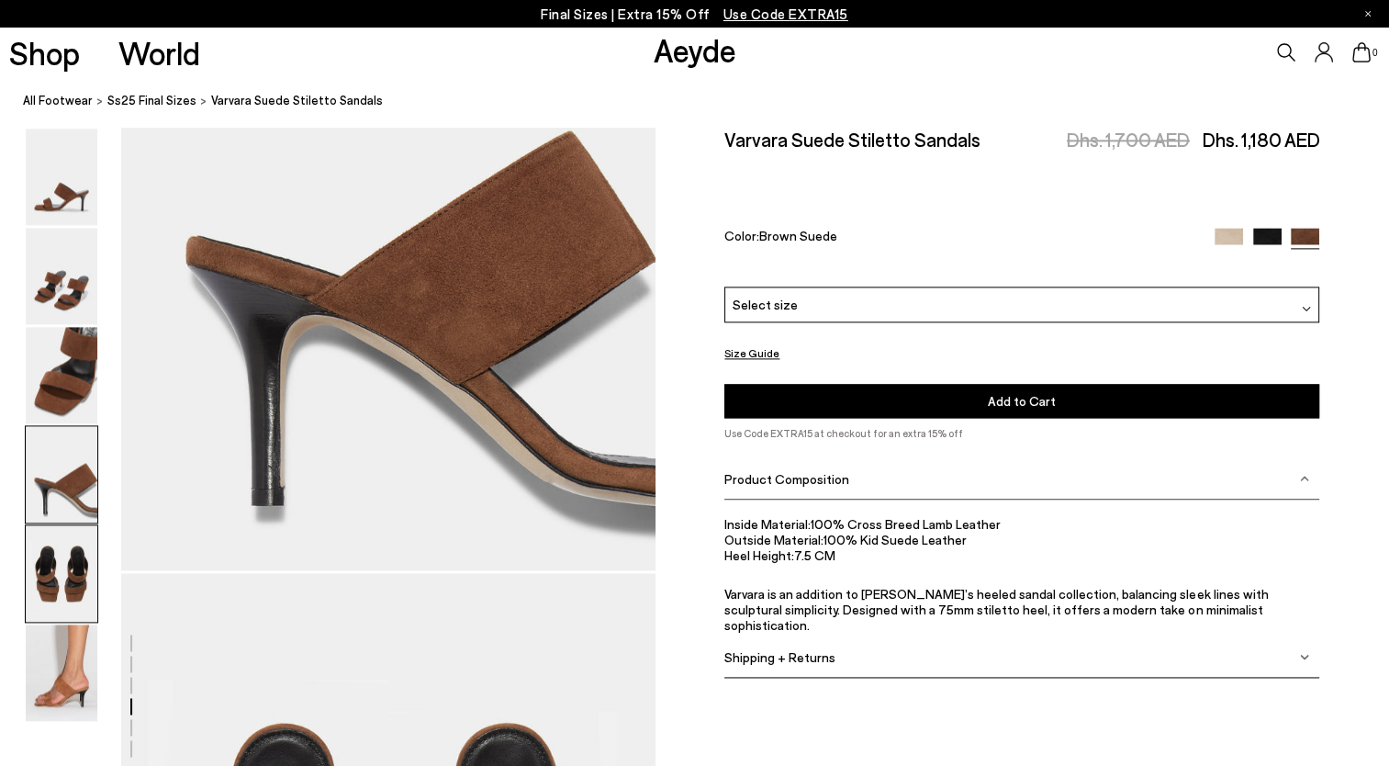
click at [60, 569] on img at bounding box center [62, 573] width 72 height 96
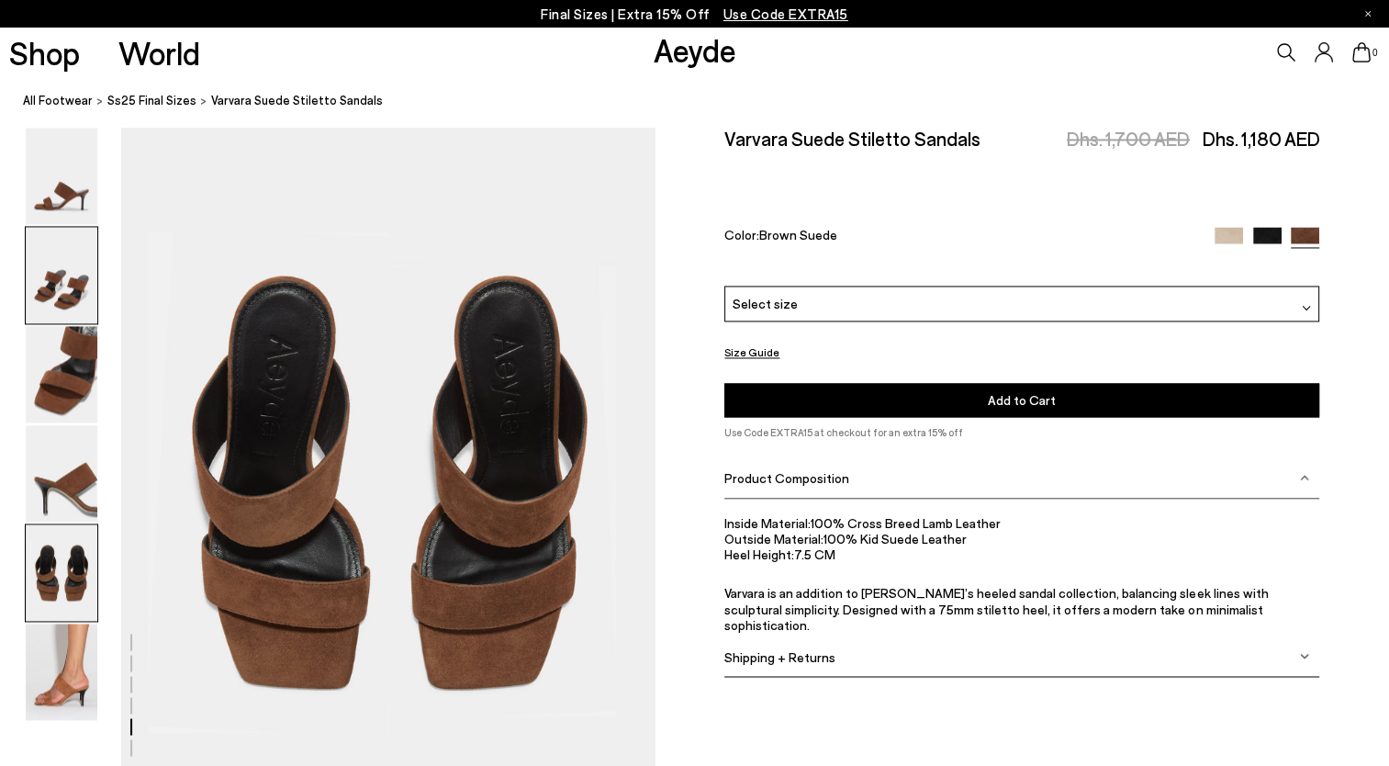
click at [64, 291] on img at bounding box center [62, 276] width 72 height 96
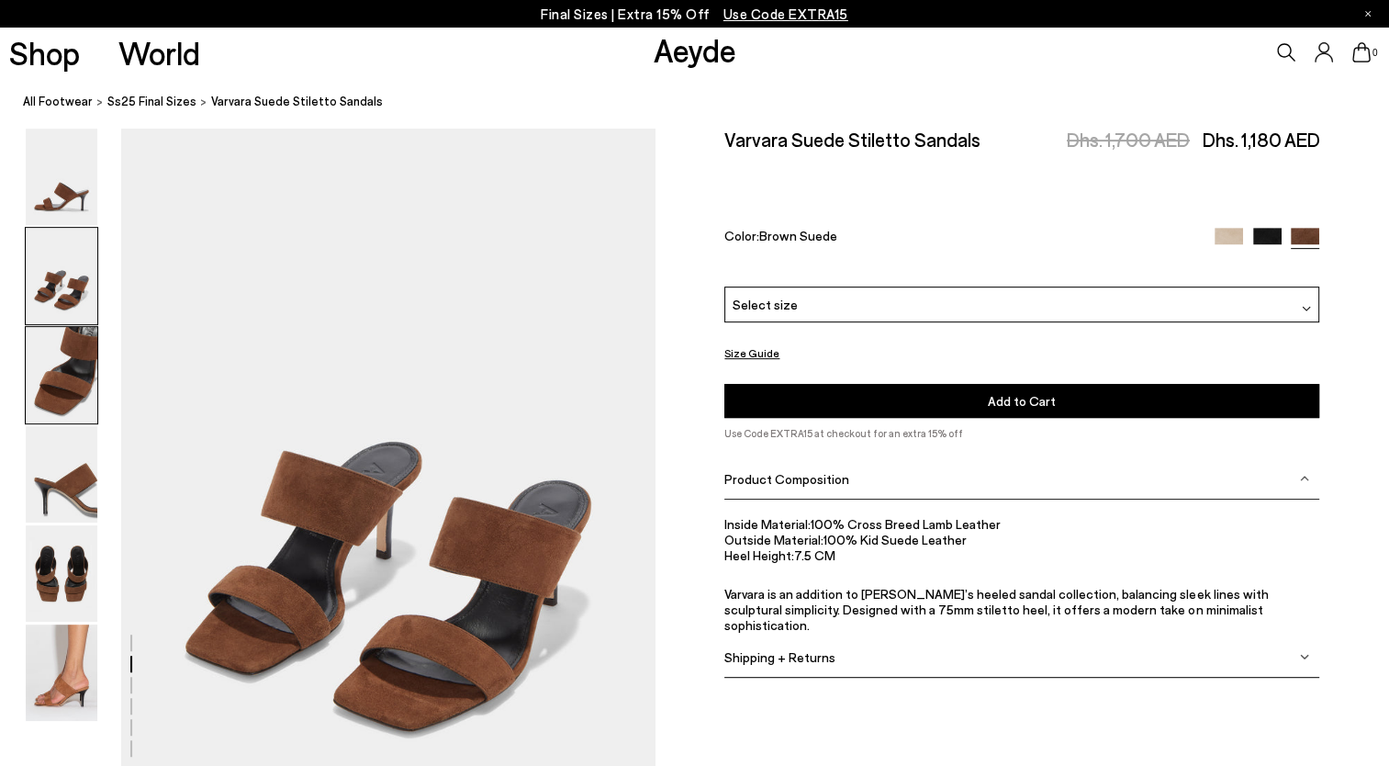
click at [69, 364] on img at bounding box center [62, 375] width 72 height 96
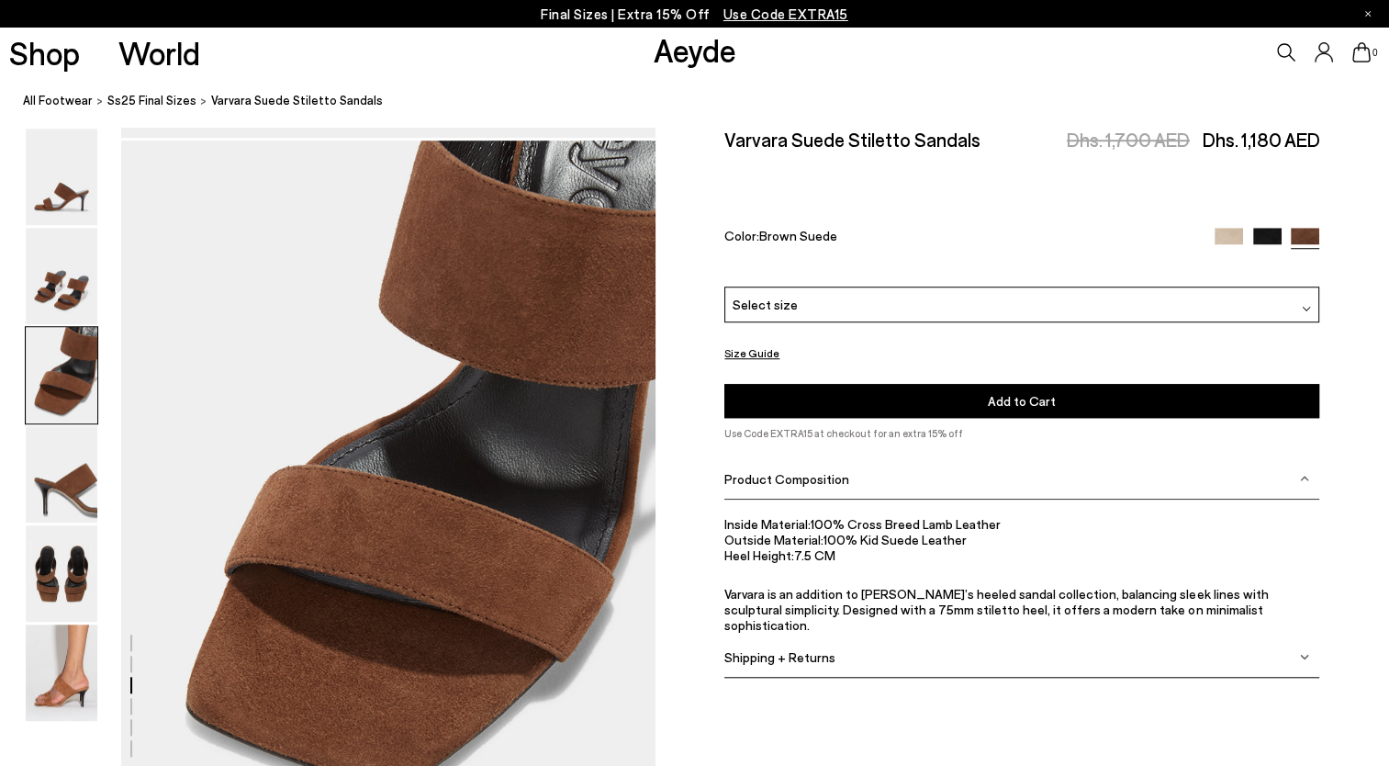
scroll to position [1431, 0]
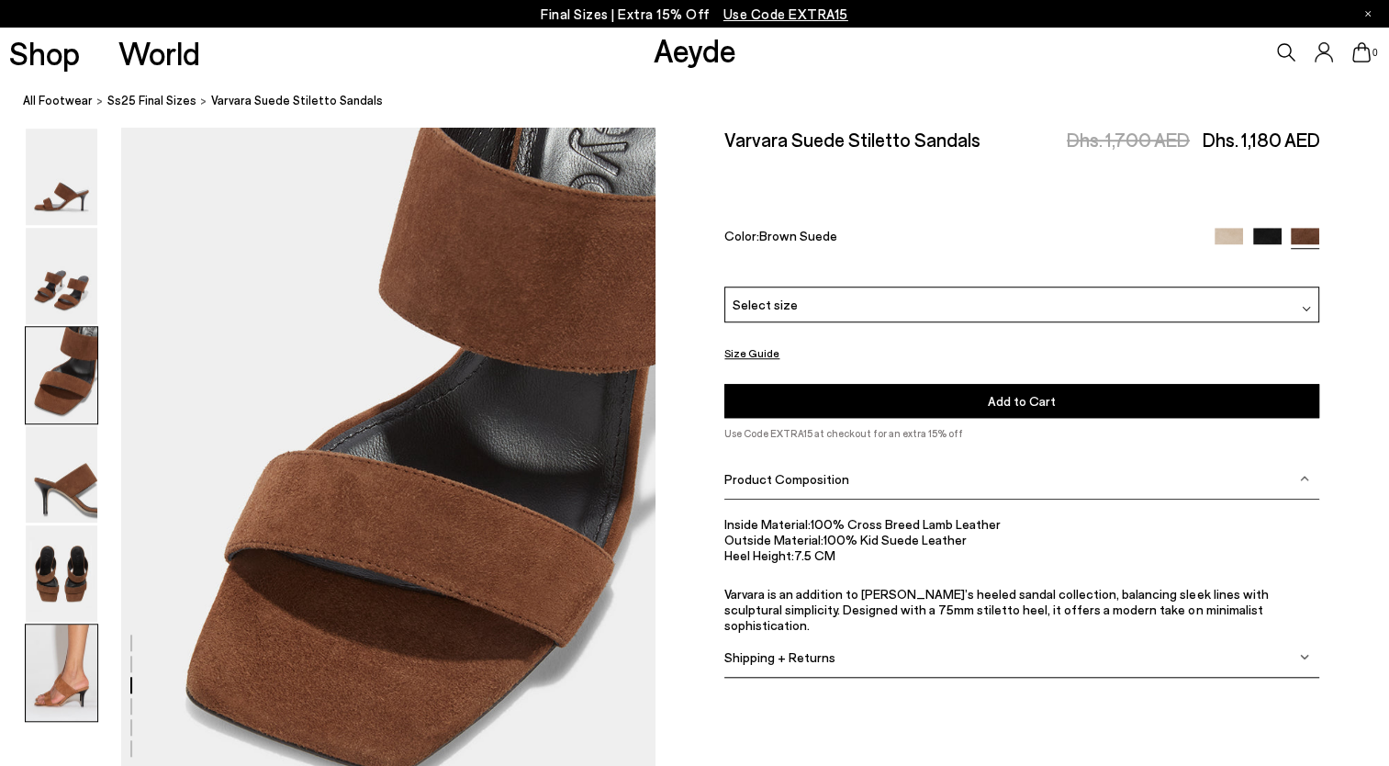
click at [65, 693] on img at bounding box center [62, 672] width 72 height 96
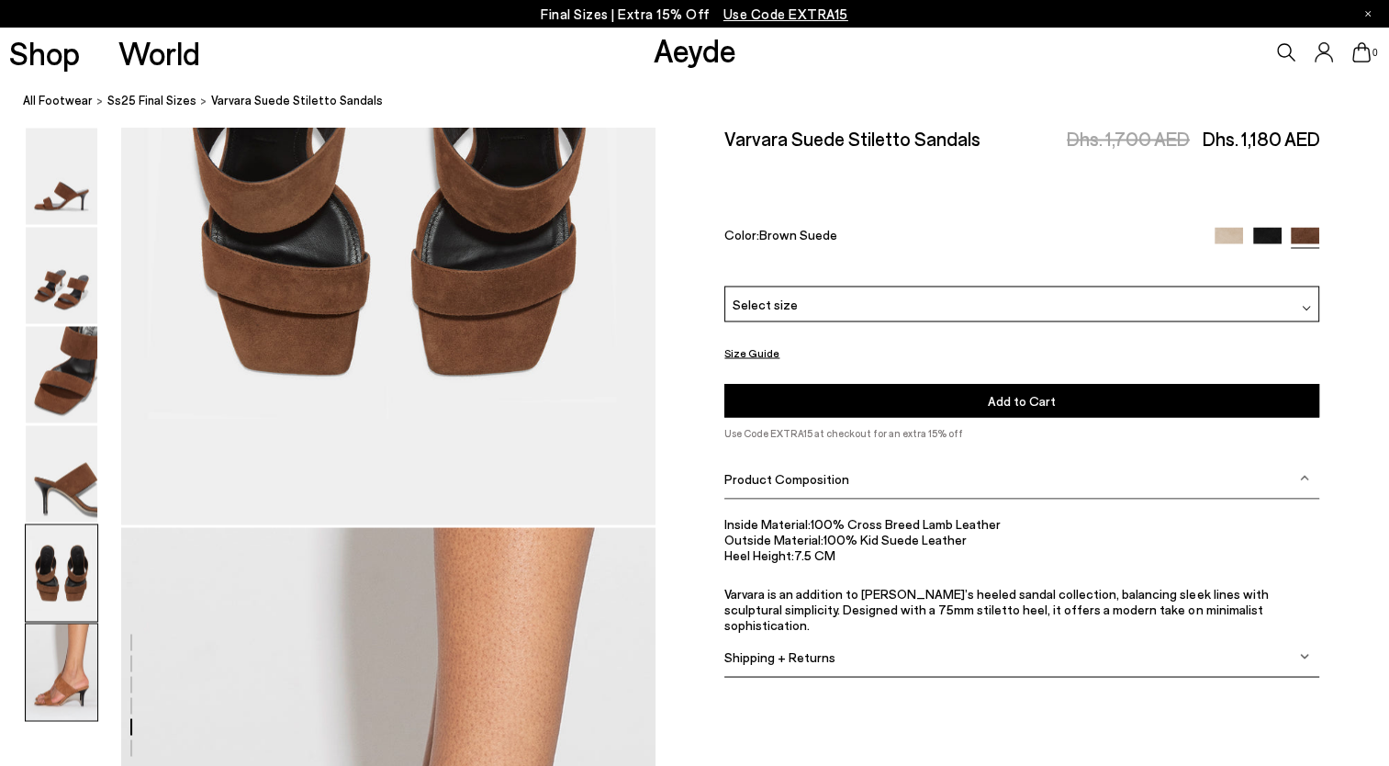
scroll to position [3701, 0]
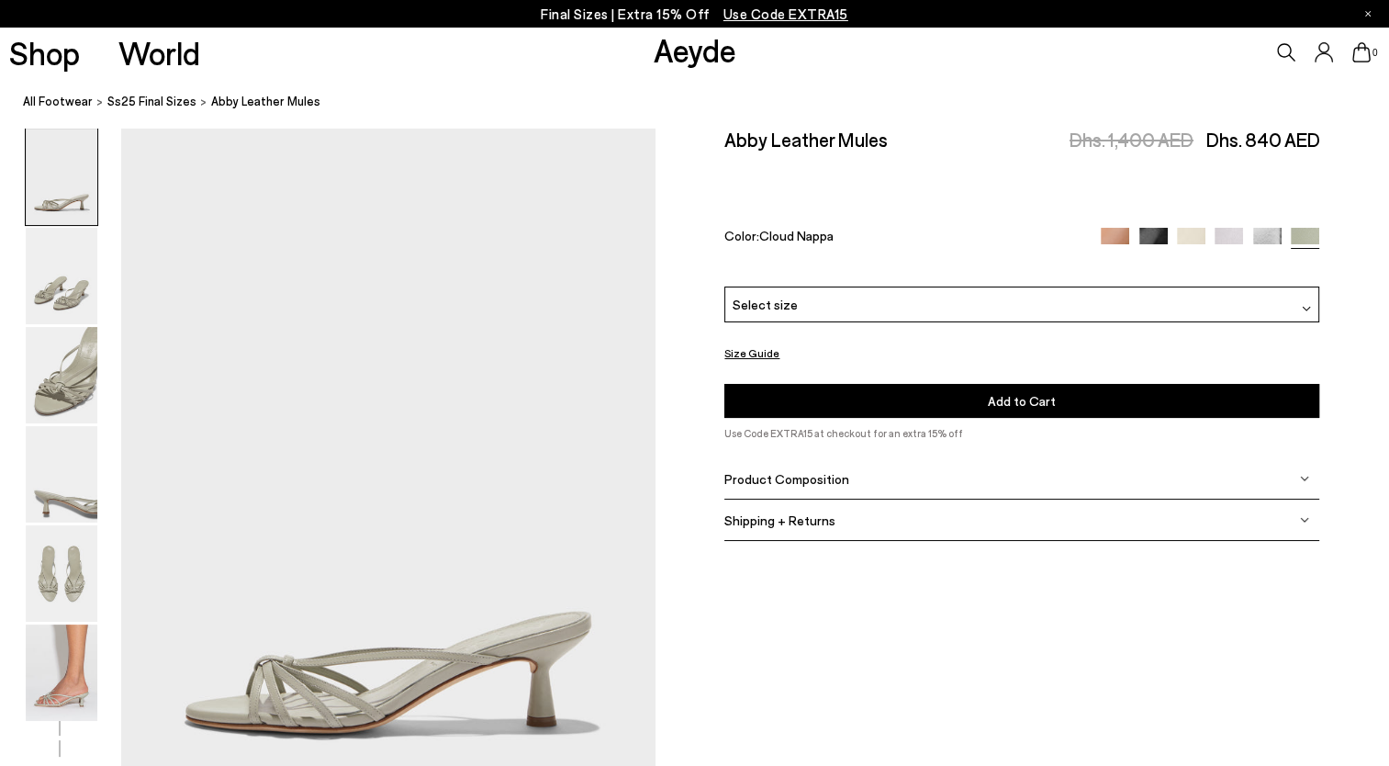
click at [835, 297] on div "Select size" at bounding box center [1021, 304] width 595 height 36
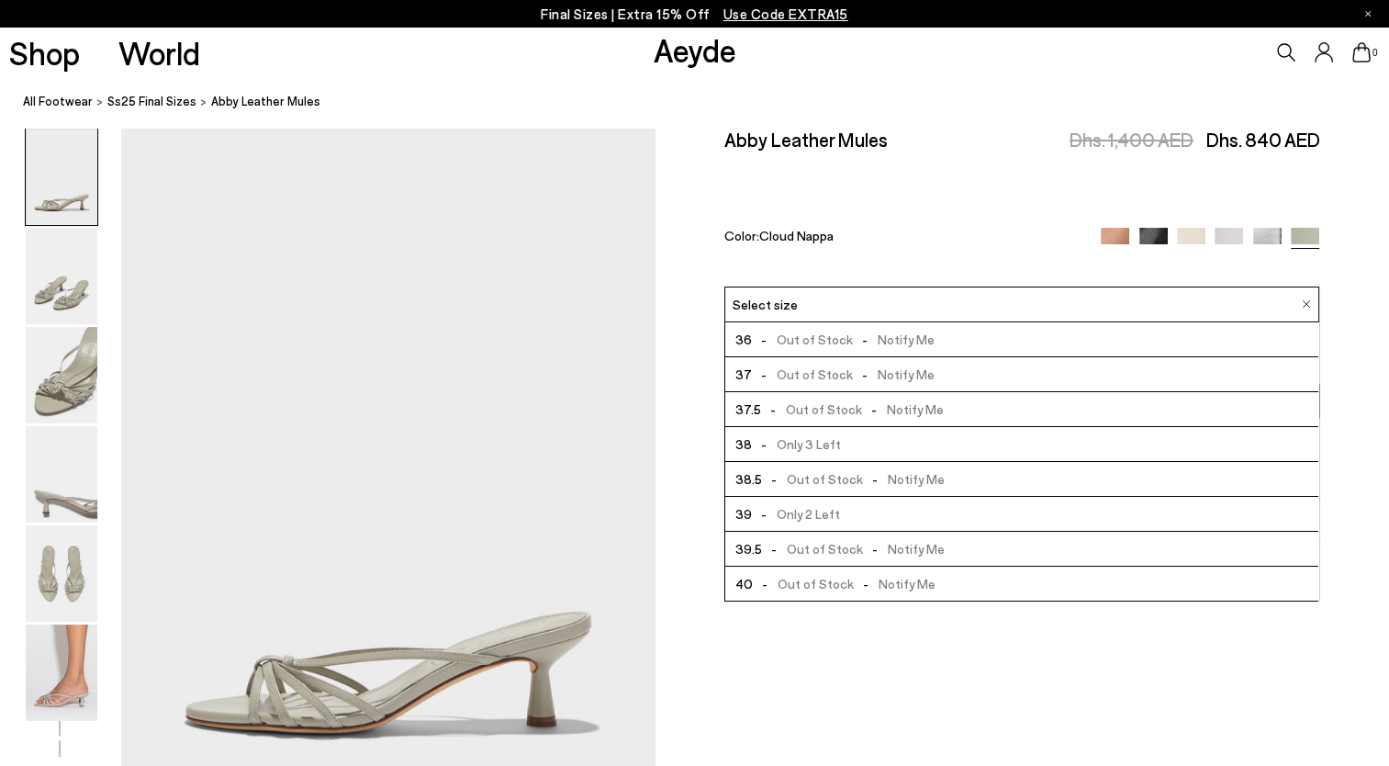
click at [827, 513] on span "- Only 2 Left" at bounding box center [796, 513] width 88 height 23
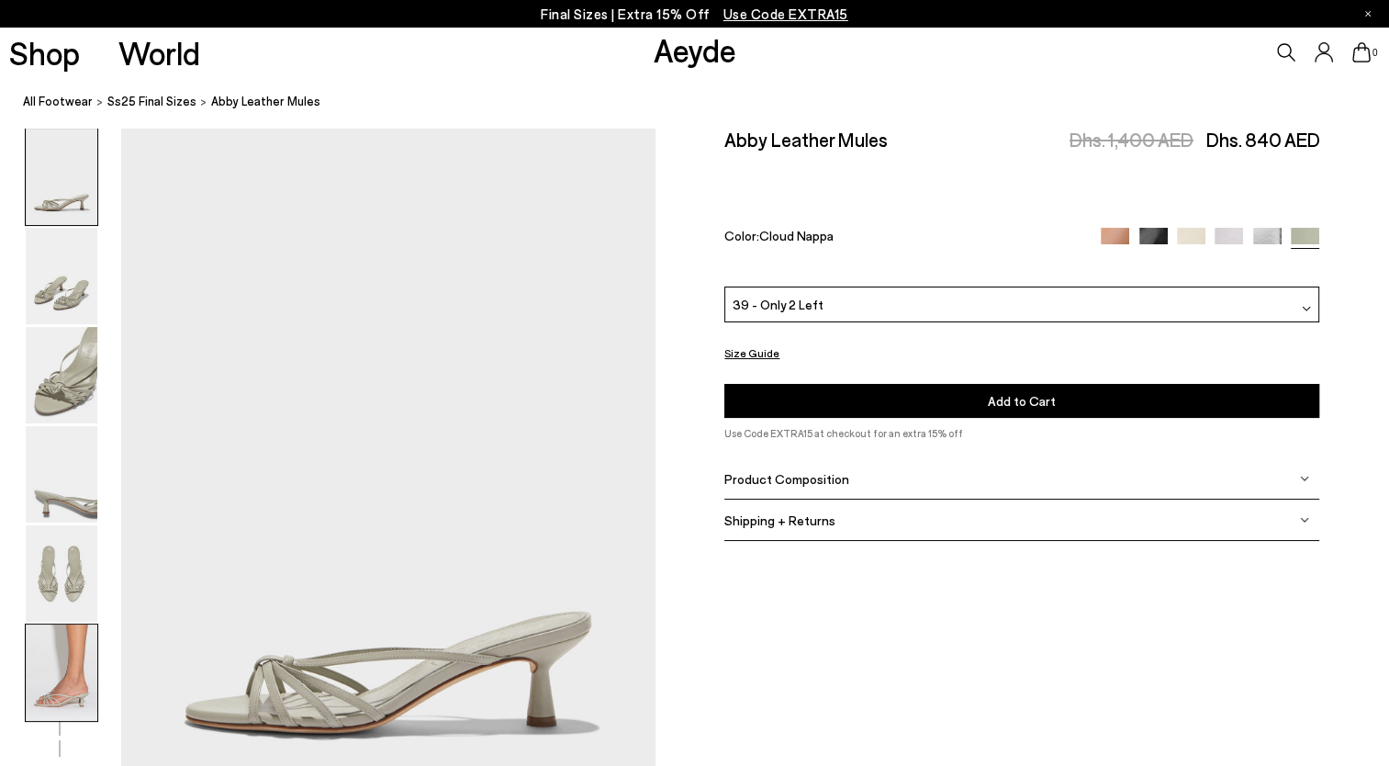
click at [61, 658] on img at bounding box center [62, 672] width 72 height 96
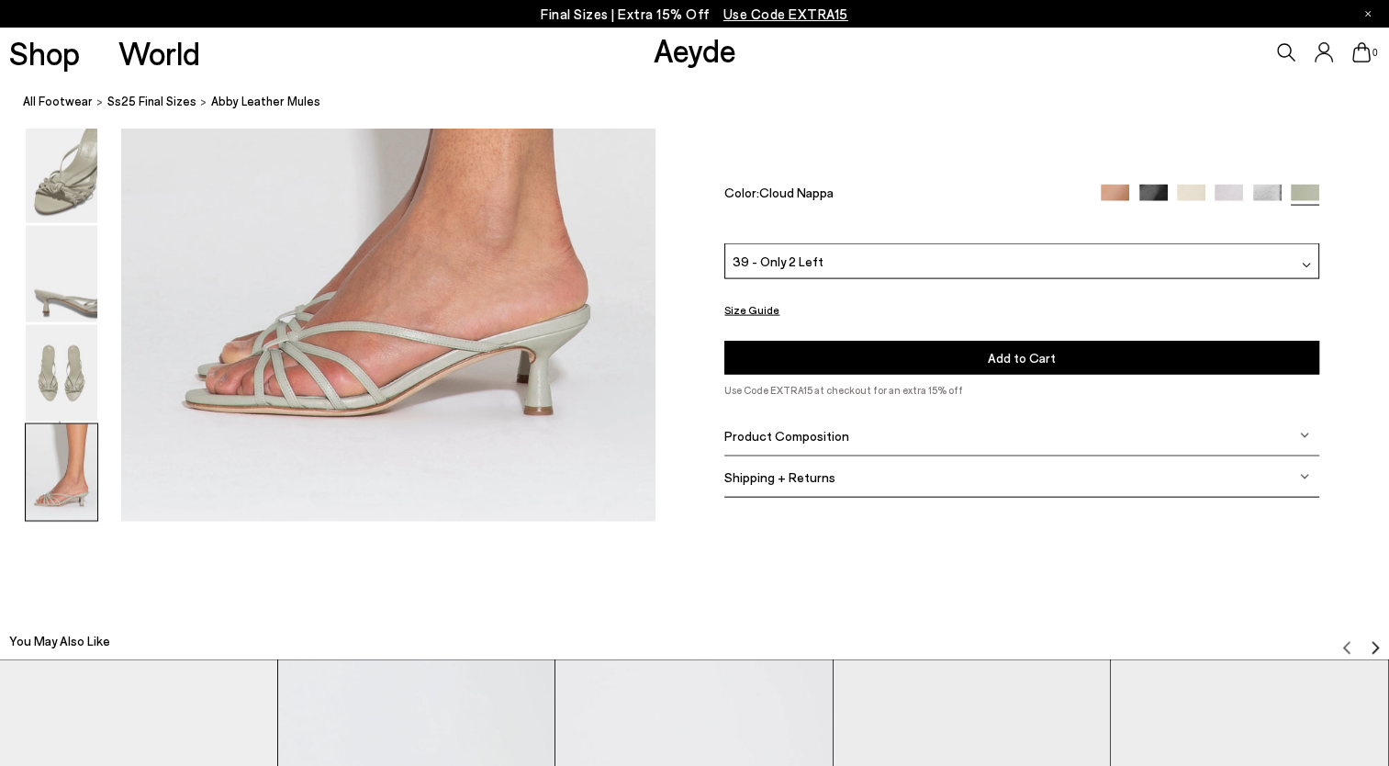
scroll to position [3816, 0]
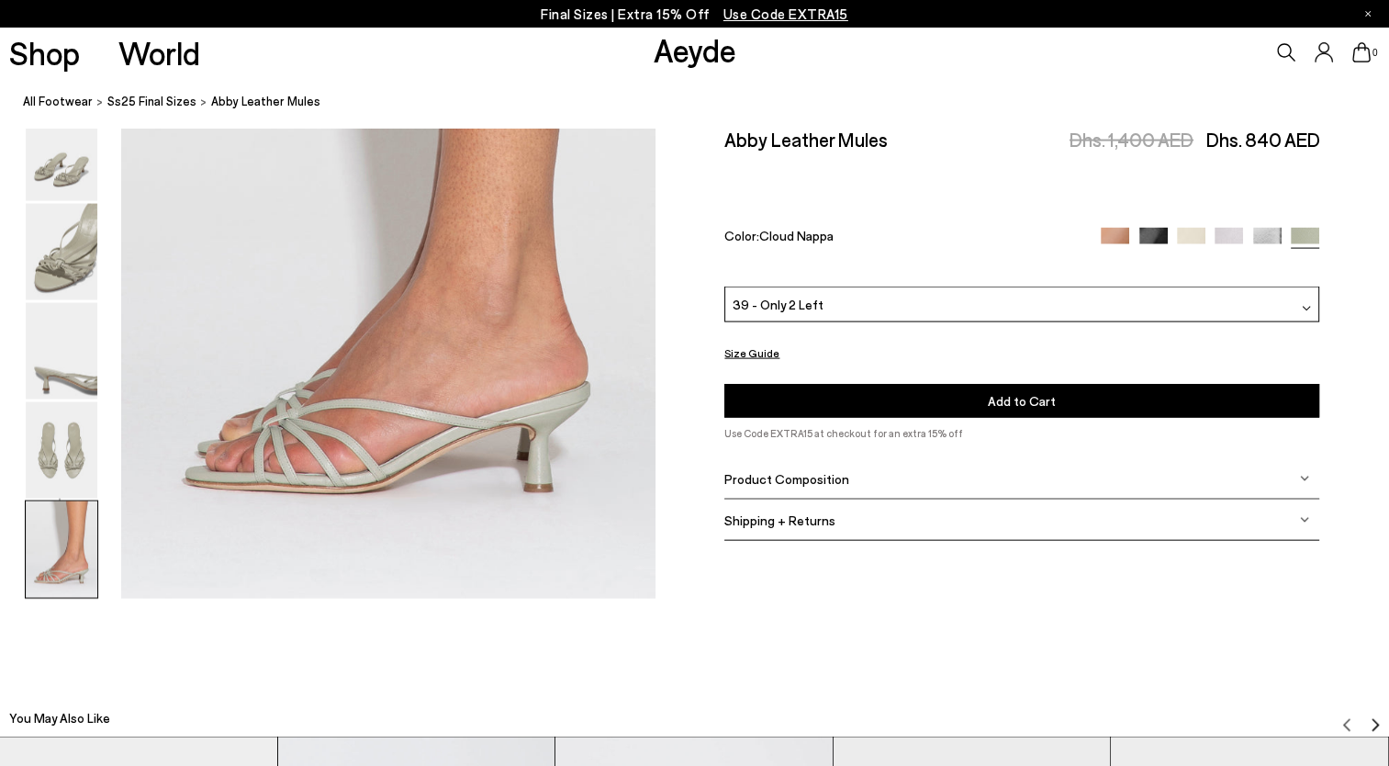
click at [772, 471] on span "Product Composition" at bounding box center [786, 479] width 125 height 16
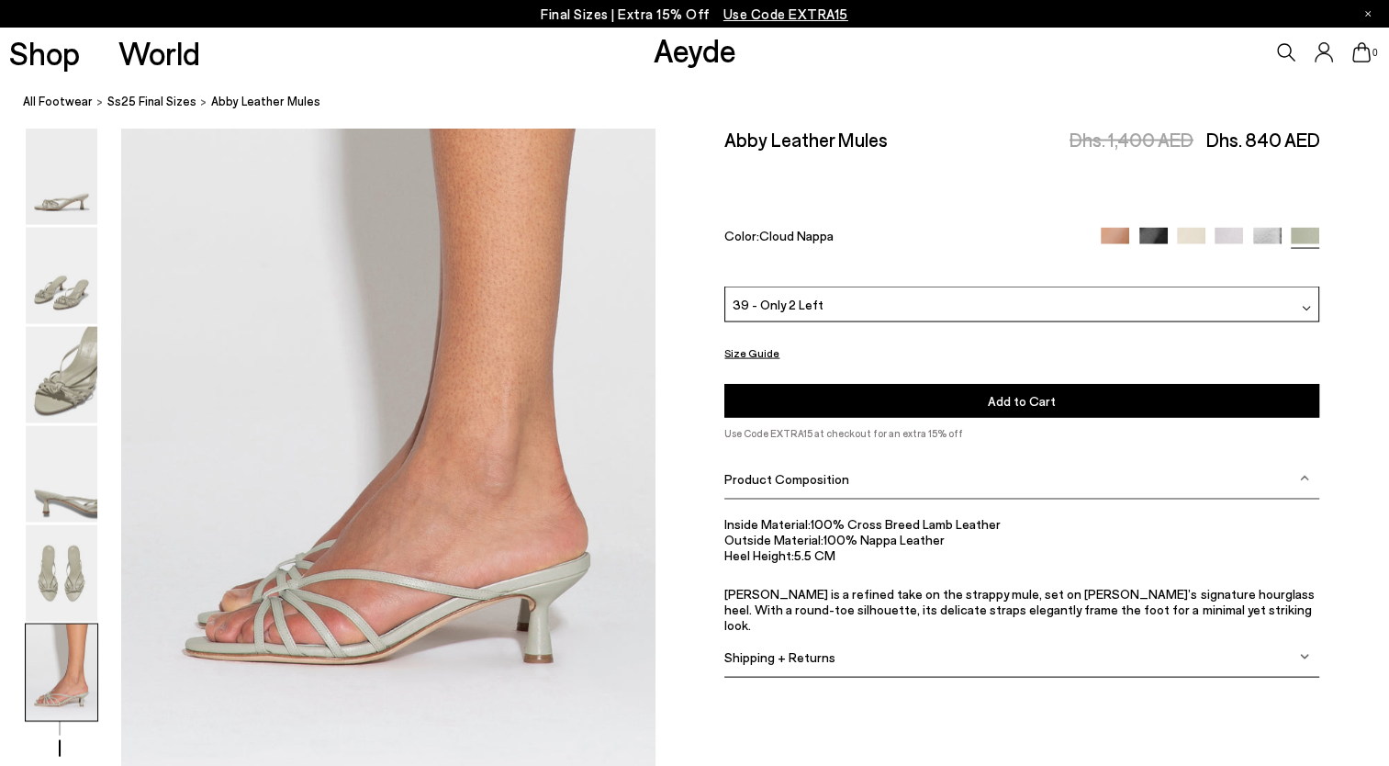
scroll to position [3448, 0]
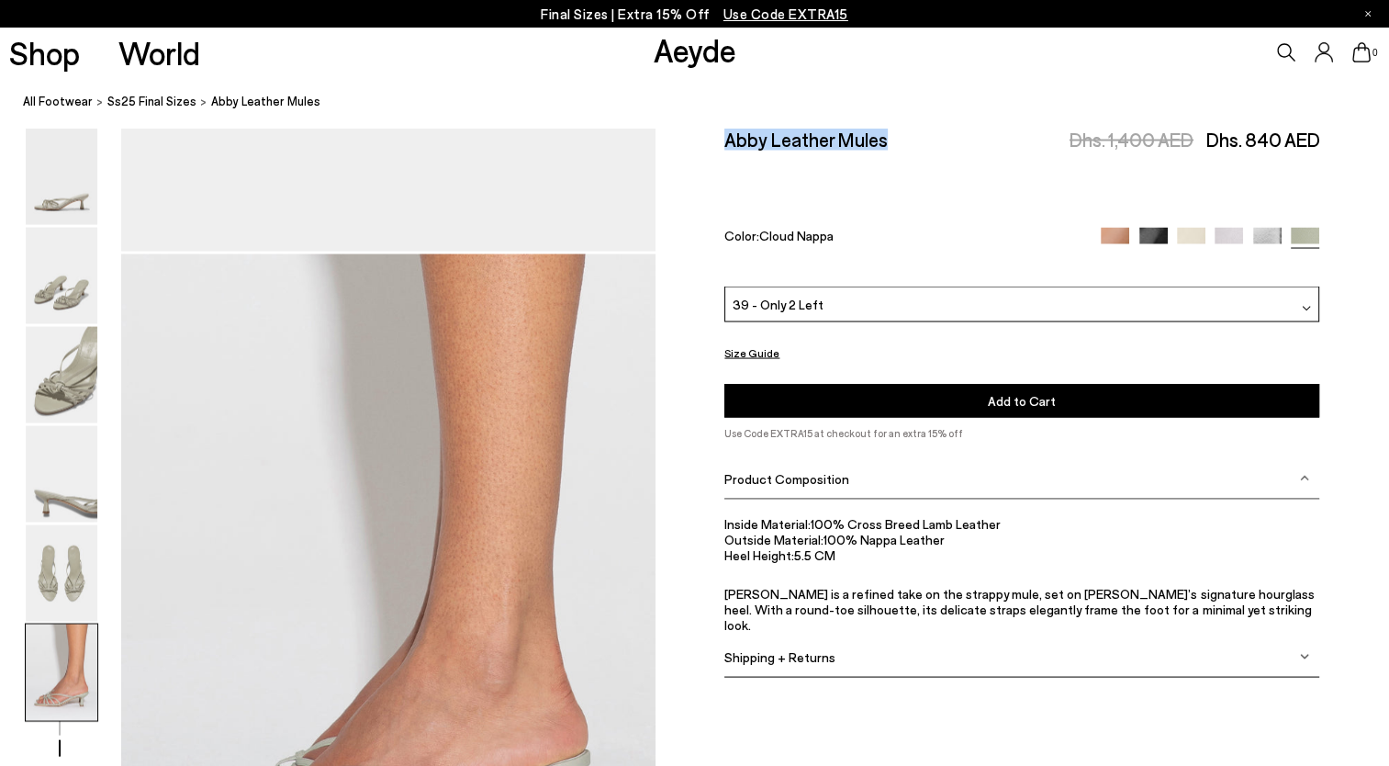
drag, startPoint x: 890, startPoint y: 136, endPoint x: 721, endPoint y: 138, distance: 168.9
click at [721, 138] on div "Size Guide Shoes Belt Our shoes come in European sizing. The easiest way to mea…" at bounding box center [1023, 414] width 734 height 573
drag, startPoint x: 721, startPoint y: 138, endPoint x: 733, endPoint y: 140, distance: 12.1
copy h2 "Abby Leather Mules"
click at [869, 400] on button "Add to Cart Select a Size First" at bounding box center [1021, 401] width 595 height 34
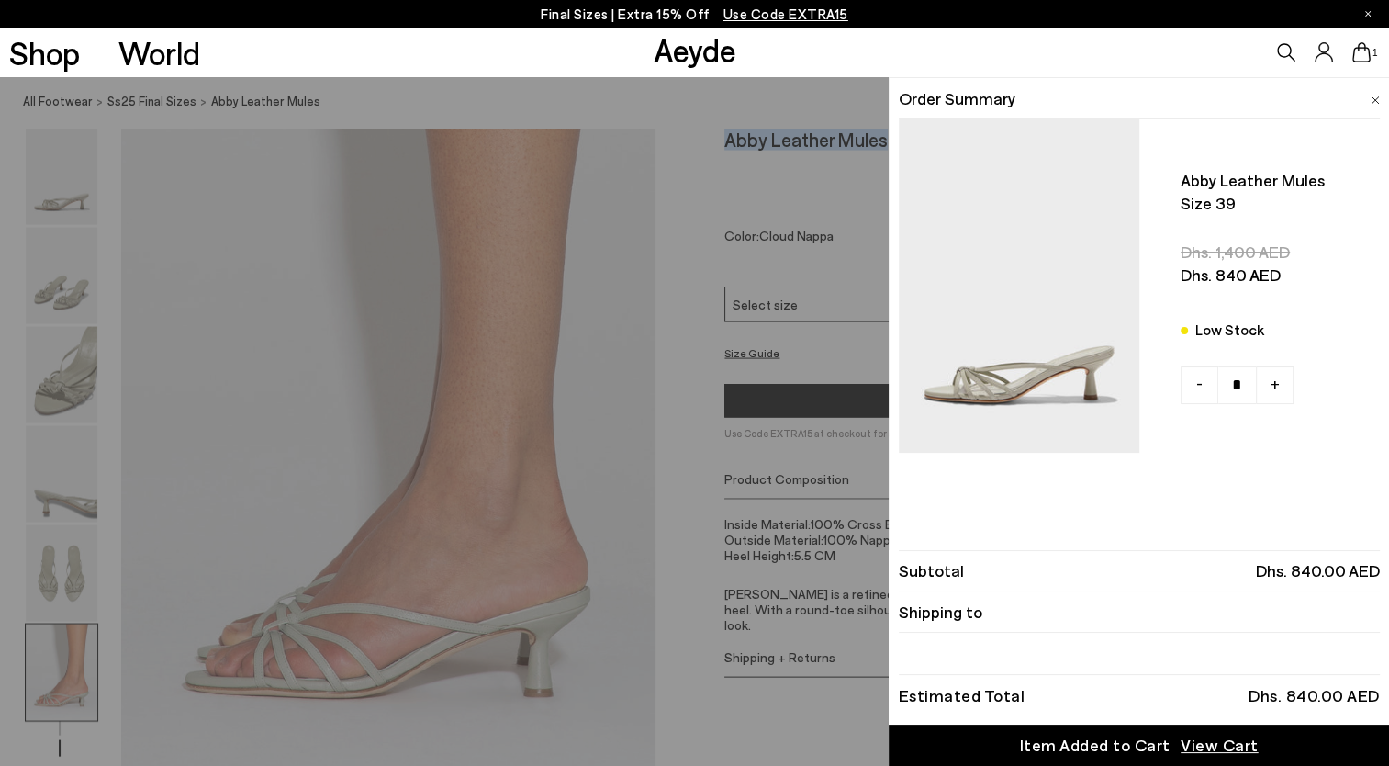
scroll to position [3724, 0]
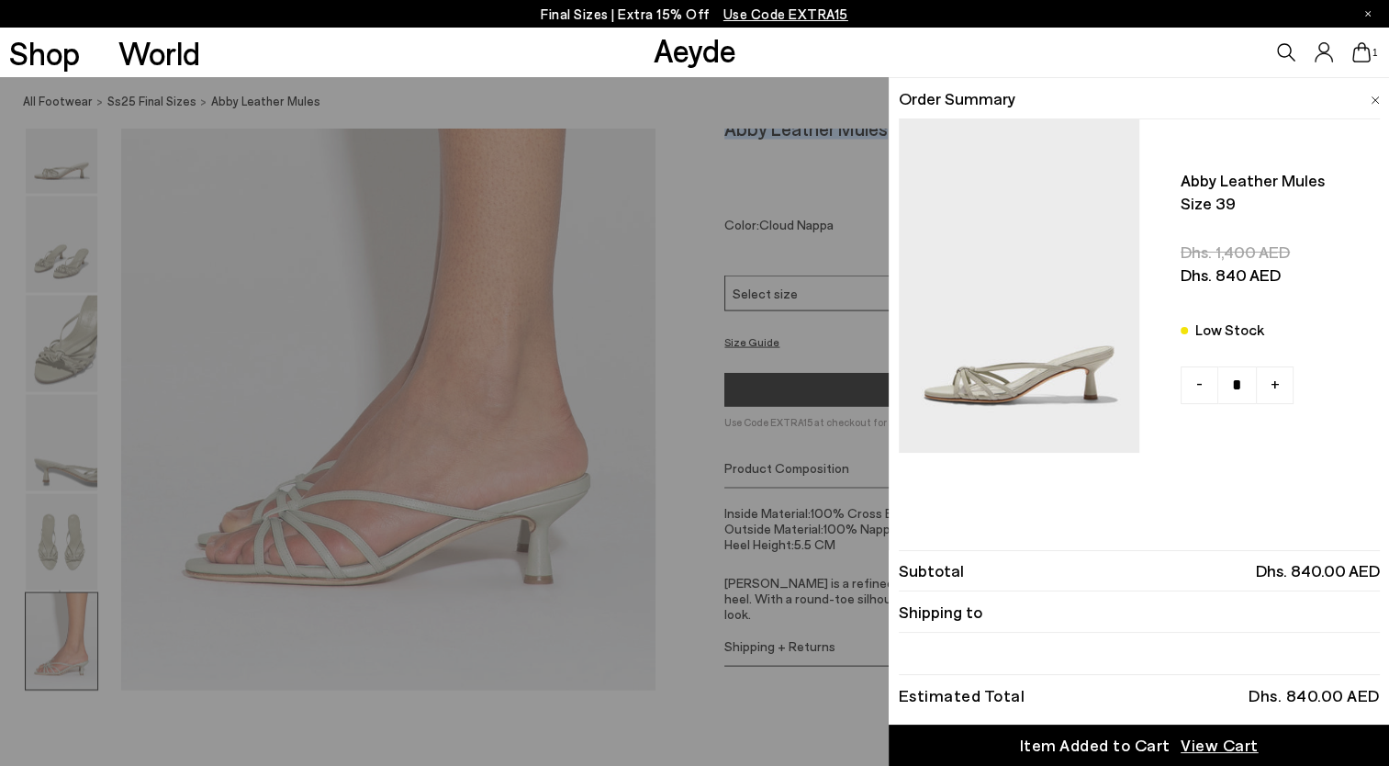
click at [1215, 749] on span "View Cart" at bounding box center [1220, 745] width 78 height 23
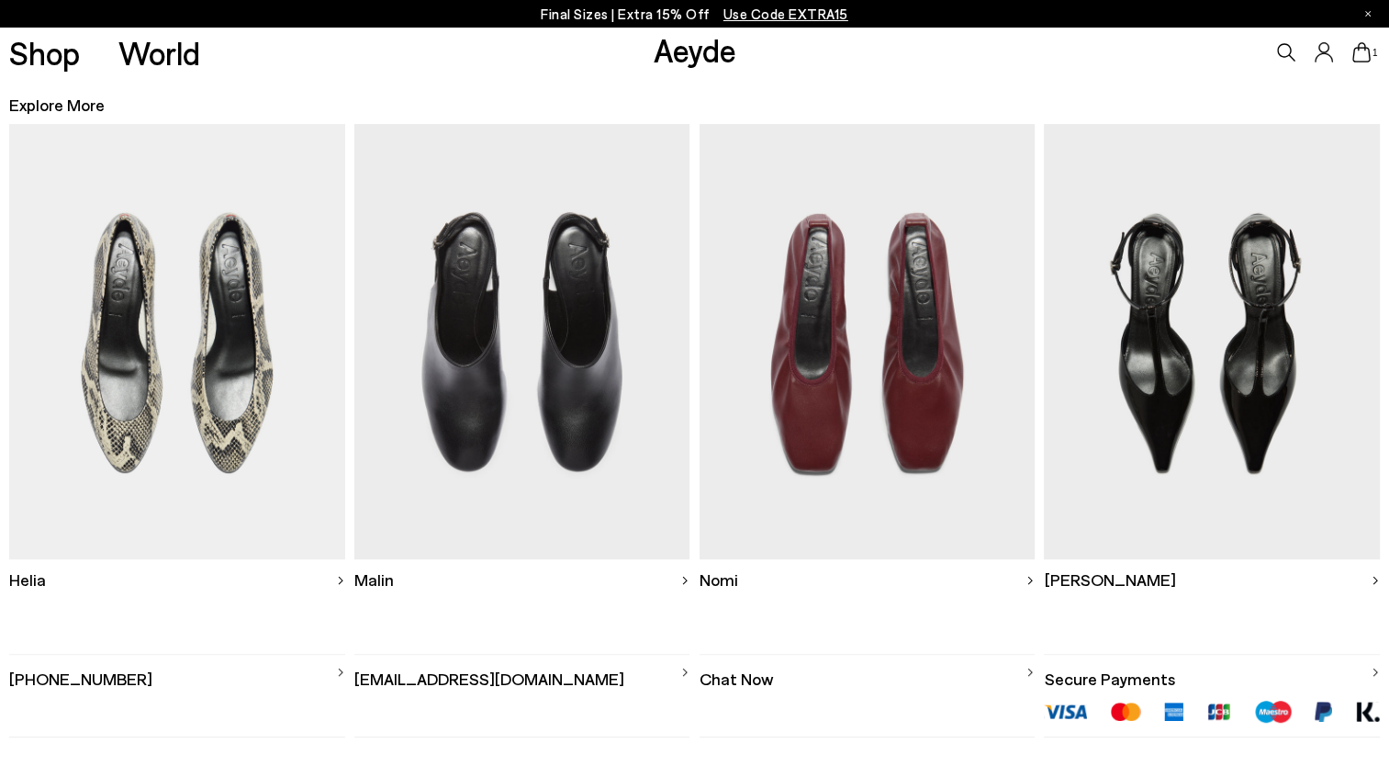
scroll to position [77, 0]
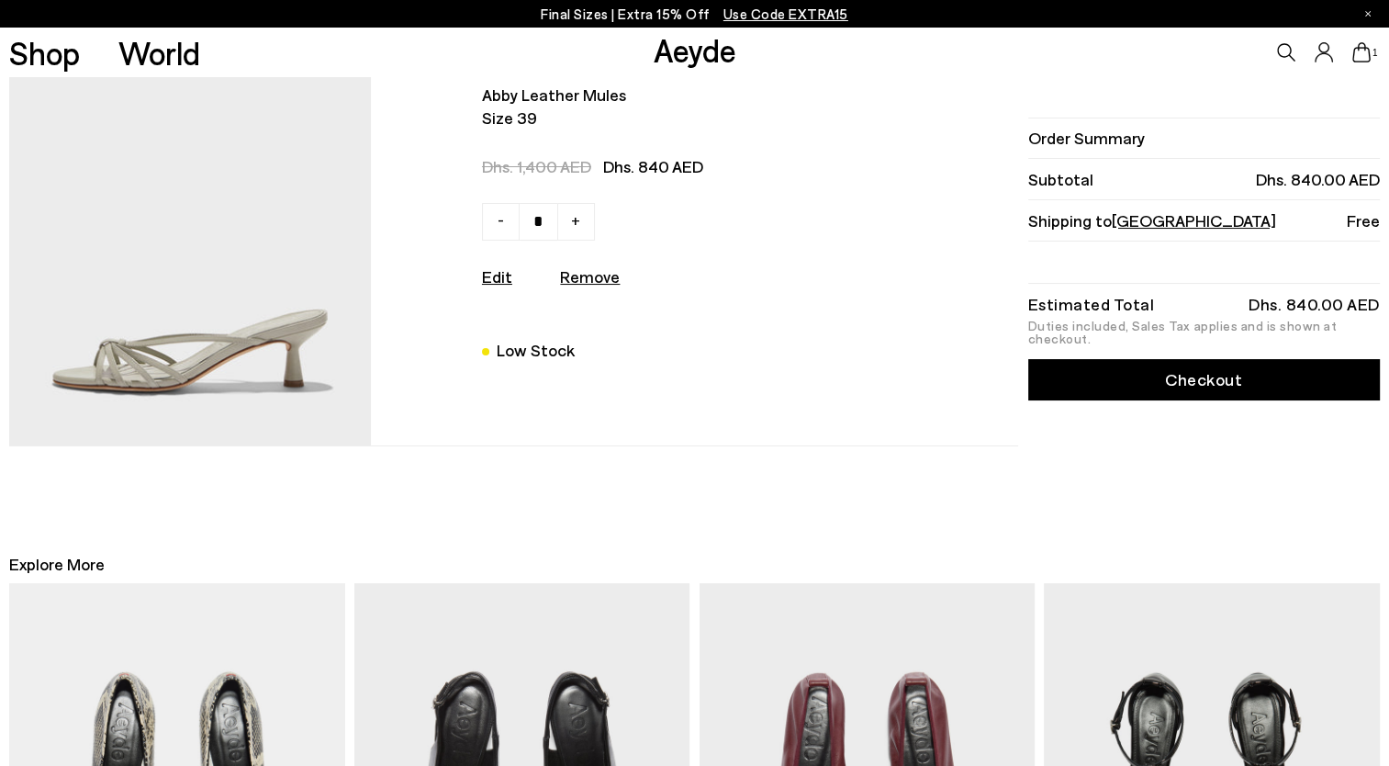
click at [1160, 381] on link "Checkout" at bounding box center [1204, 379] width 352 height 41
